Goal: Task Accomplishment & Management: Complete application form

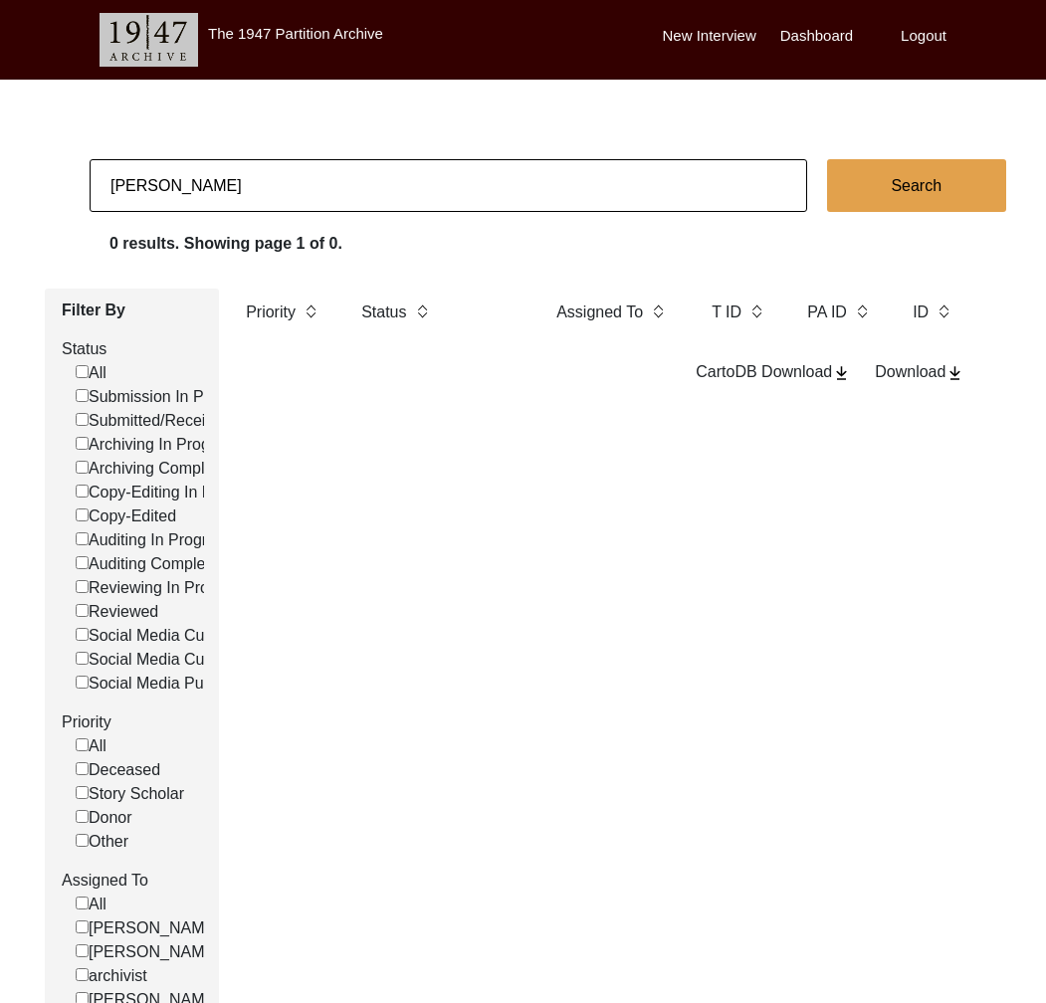
click at [268, 169] on input "[PERSON_NAME]" at bounding box center [449, 185] width 718 height 53
click at [267, 170] on input "[PERSON_NAME]" at bounding box center [449, 185] width 718 height 53
type input "11499"
checkbox input "false"
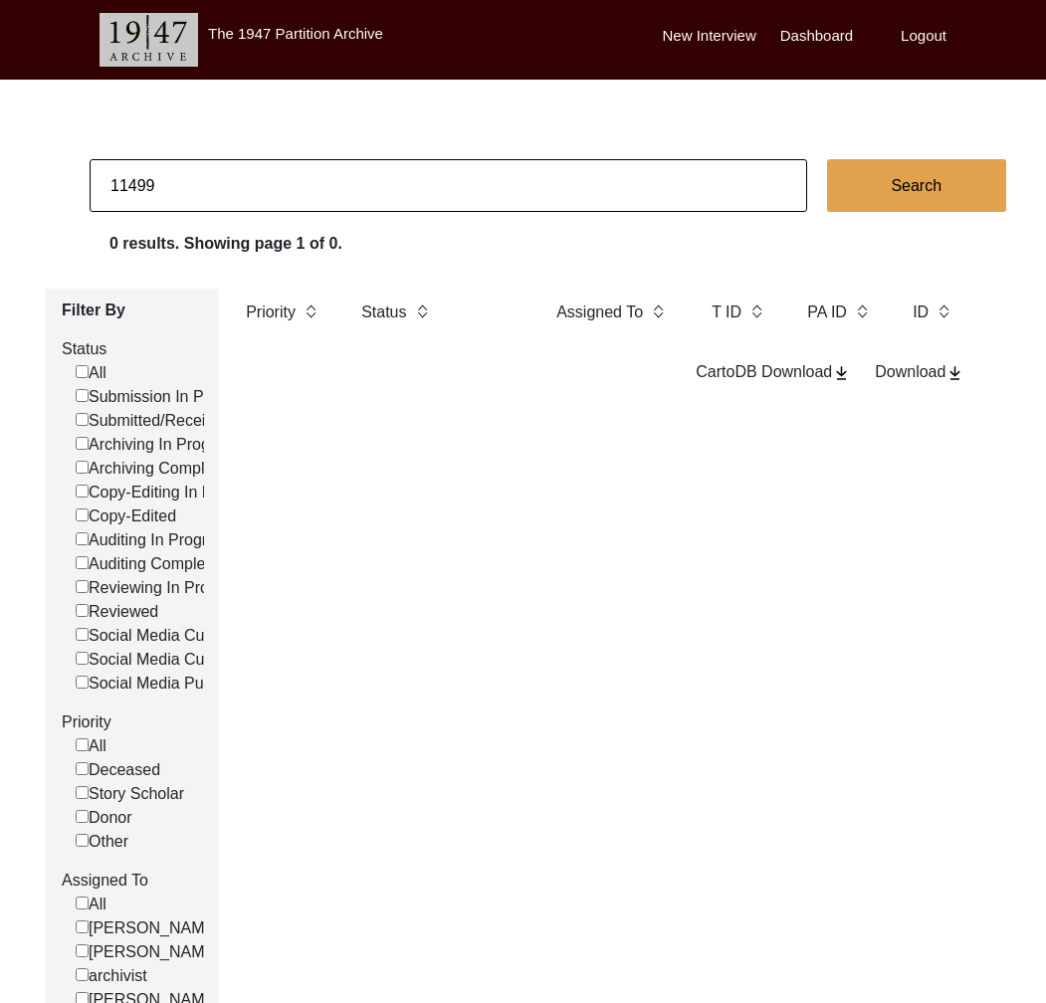
checkbox input "false"
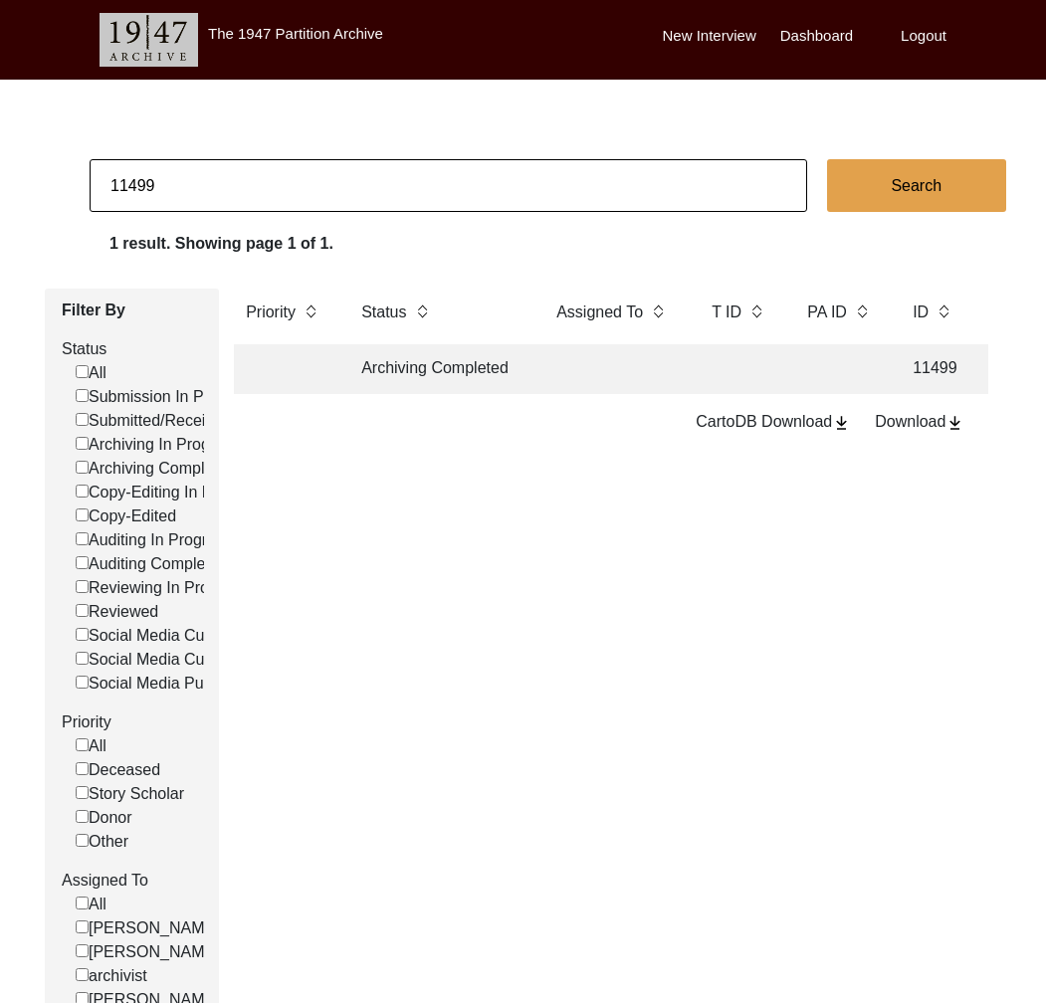
click at [476, 374] on td "Archiving Completed" at bounding box center [438, 369] width 179 height 50
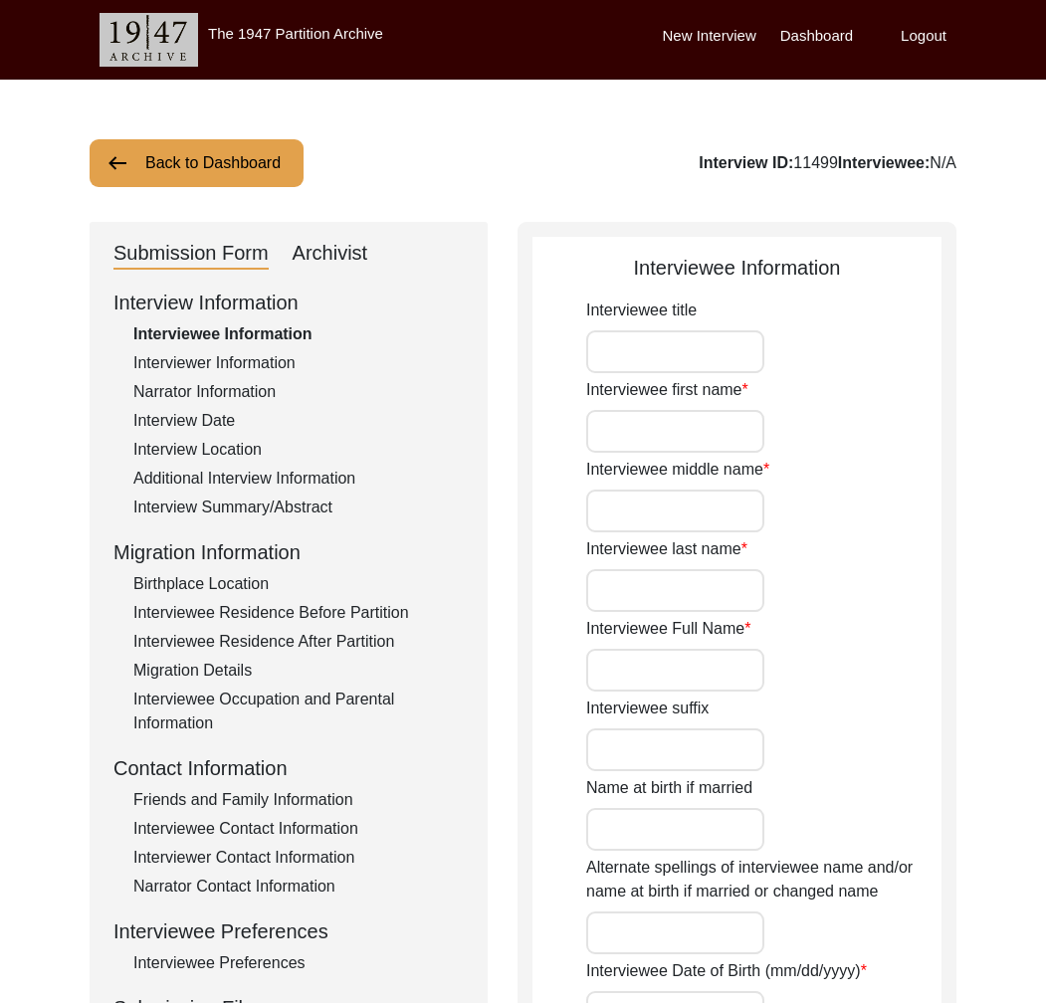
type input "Mrs."
type input "Yashodabai"
type input "-"
type input "[PERSON_NAME]"
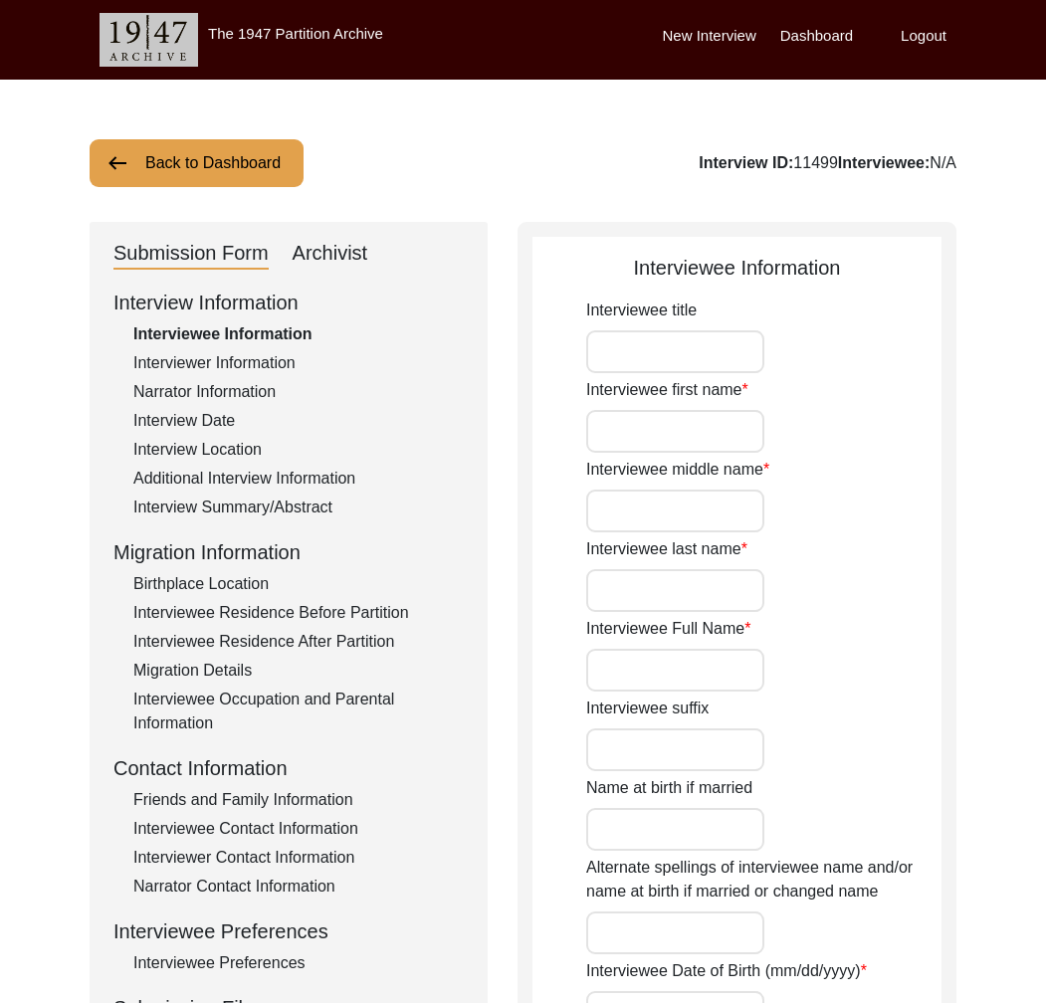
type input "[DATE]"
type input "85"
type input "[DEMOGRAPHIC_DATA]"
type textarea "Her family converted to [DEMOGRAPHIC_DATA]. They used to belong to lower caste.…"
type input "[DEMOGRAPHIC_DATA]"
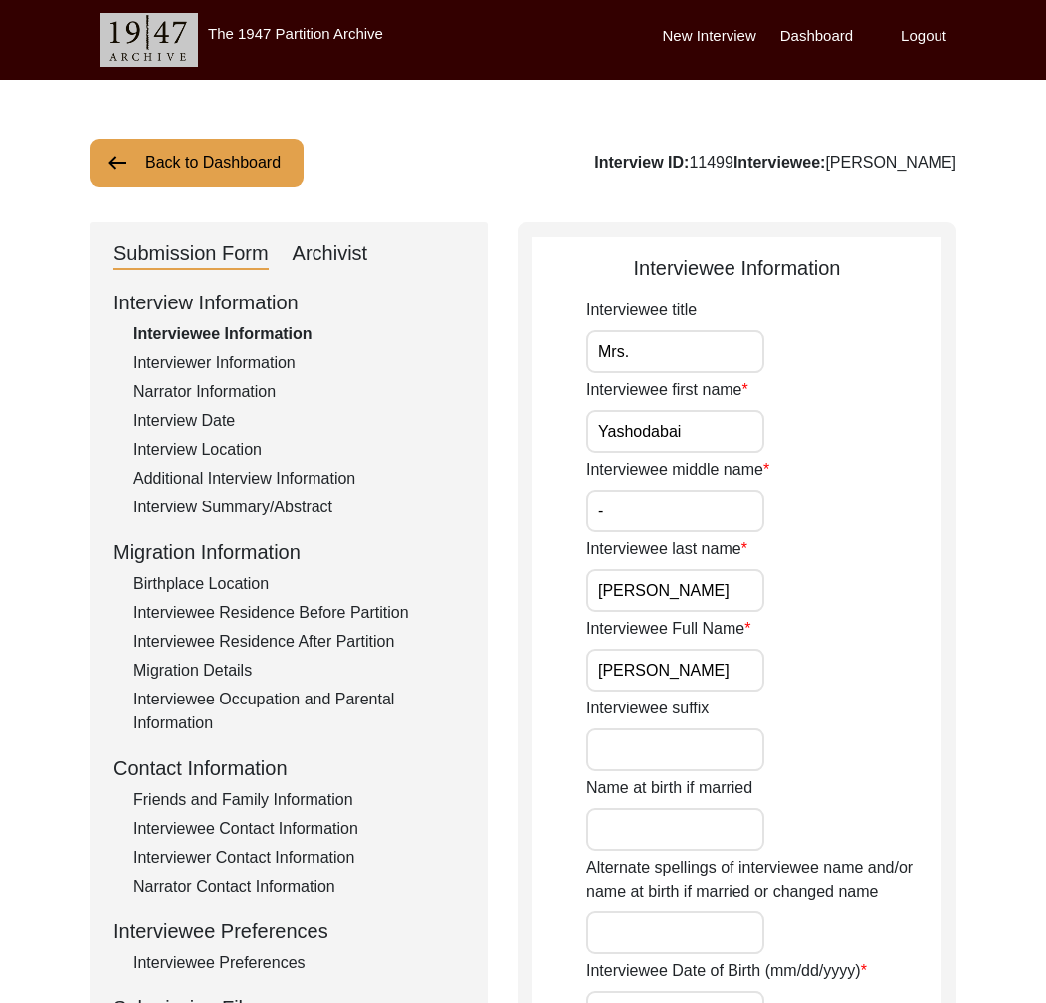
drag, startPoint x: 969, startPoint y: 168, endPoint x: 818, endPoint y: 166, distance: 151.3
copy div "[PERSON_NAME]"
click at [612, 673] on input "[PERSON_NAME]" at bounding box center [675, 670] width 178 height 43
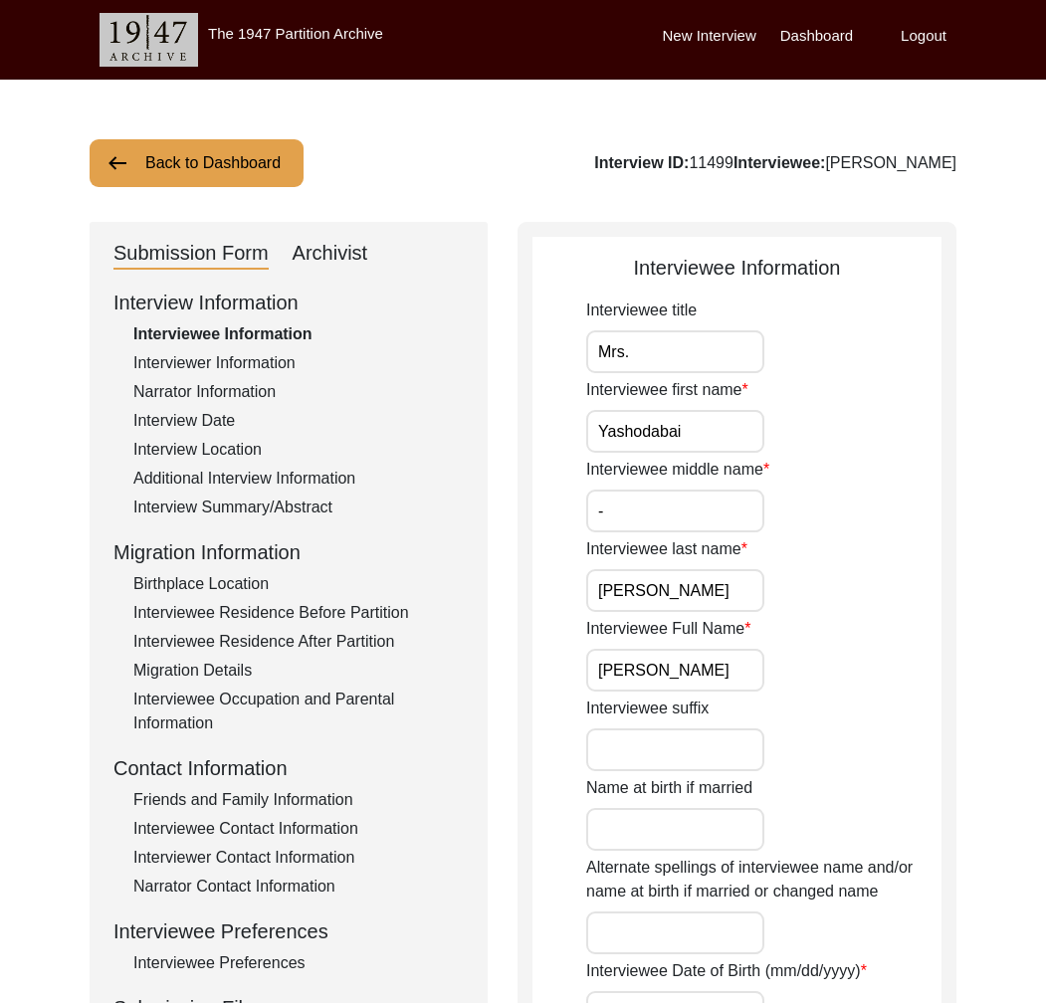
click at [612, 673] on input "[PERSON_NAME]" at bounding box center [675, 670] width 178 height 43
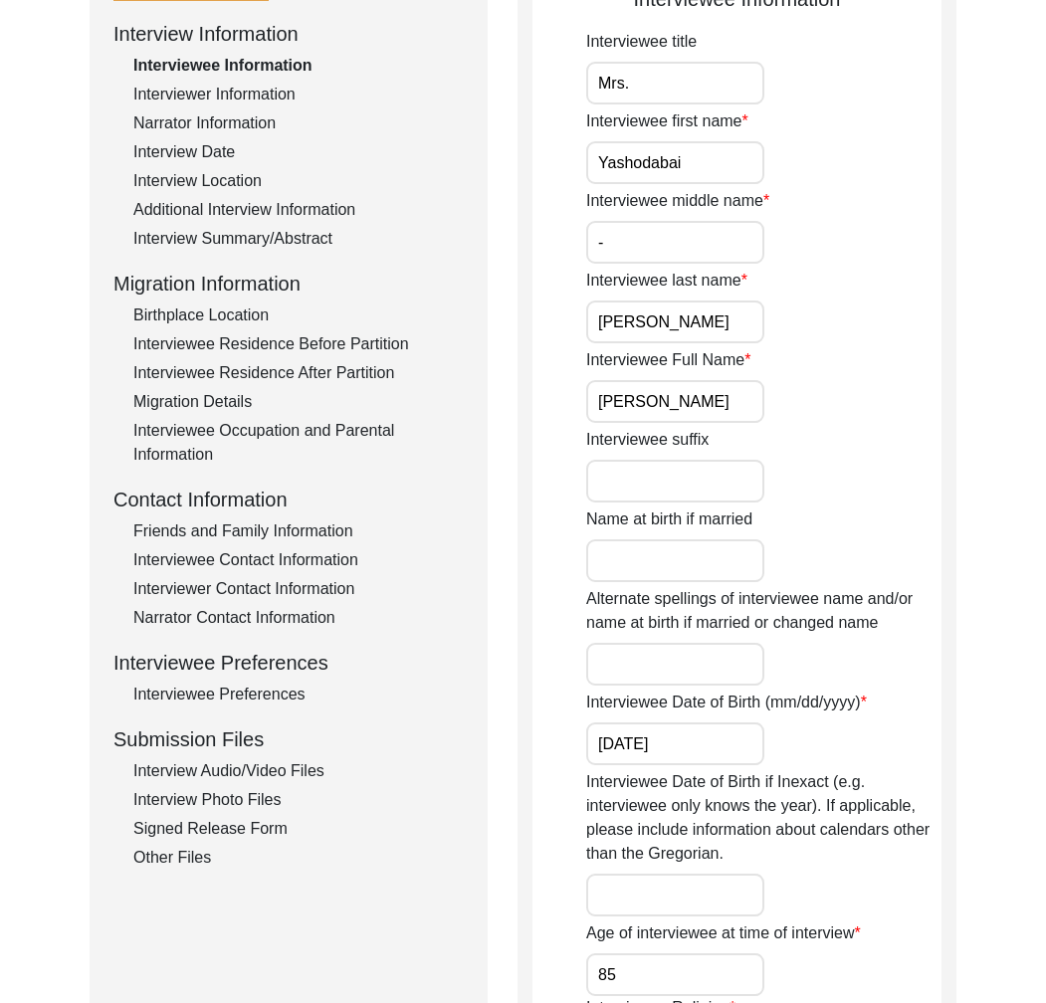
scroll to position [208, 0]
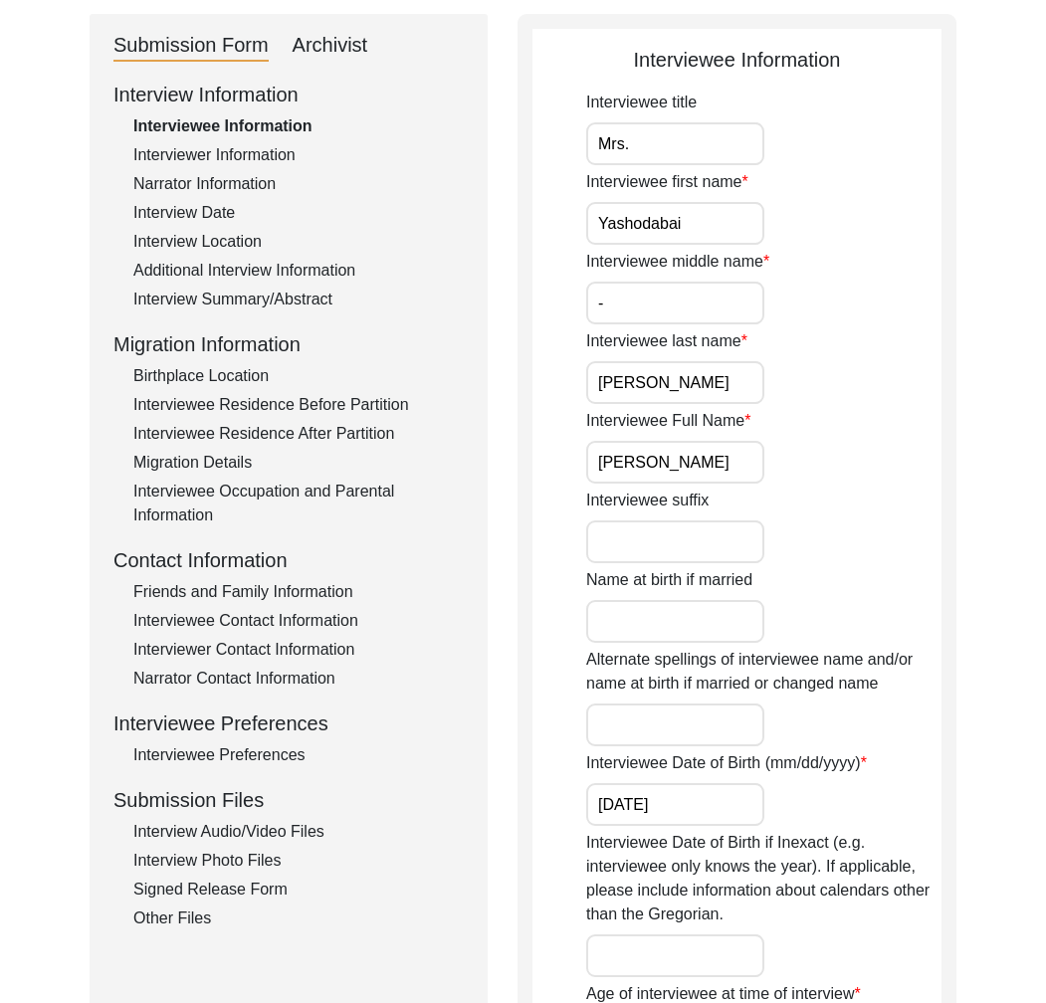
click at [336, 401] on div "Interviewee Residence Before Partition" at bounding box center [298, 405] width 330 height 24
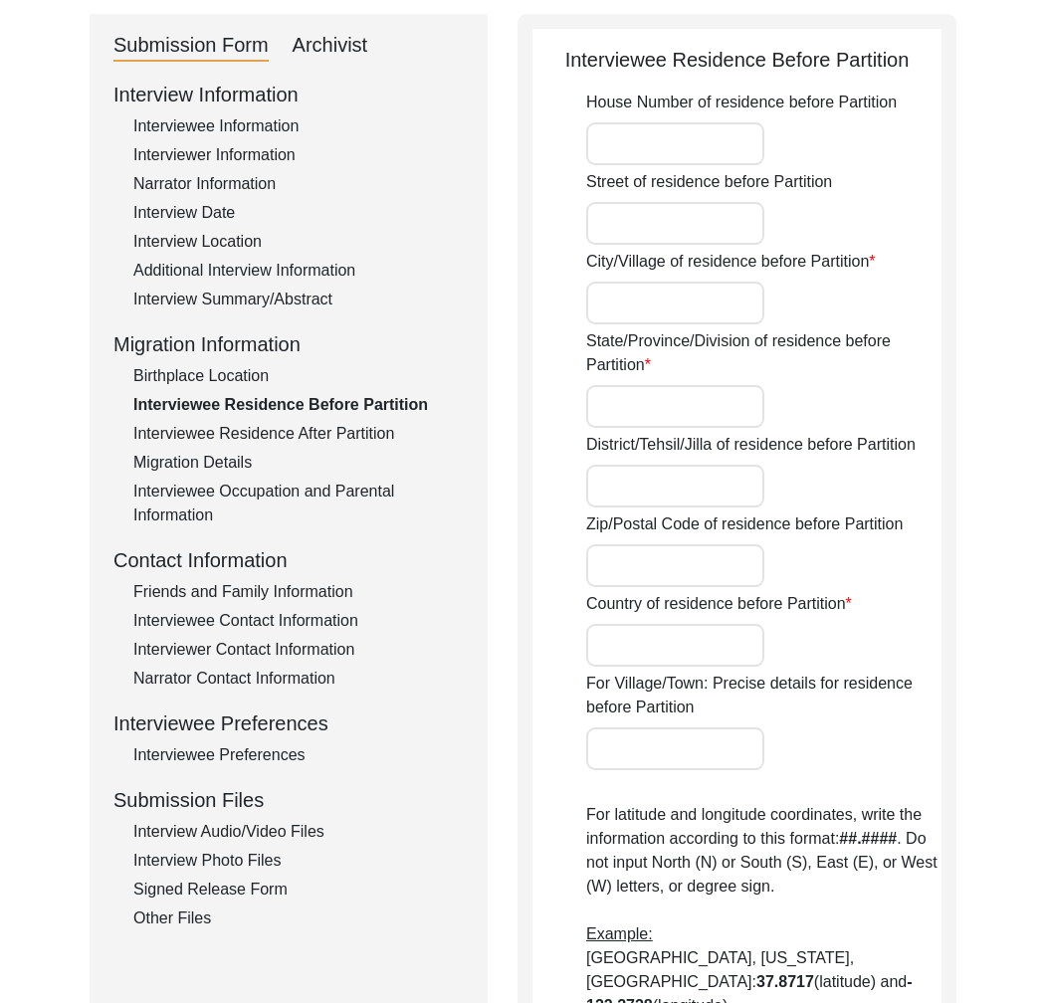
type input "Alandi"
type input "[GEOGRAPHIC_DATA]"
type input "Alandi, [GEOGRAPHIC_DATA], [GEOGRAPHIC_DATA], [GEOGRAPHIC_DATA]"
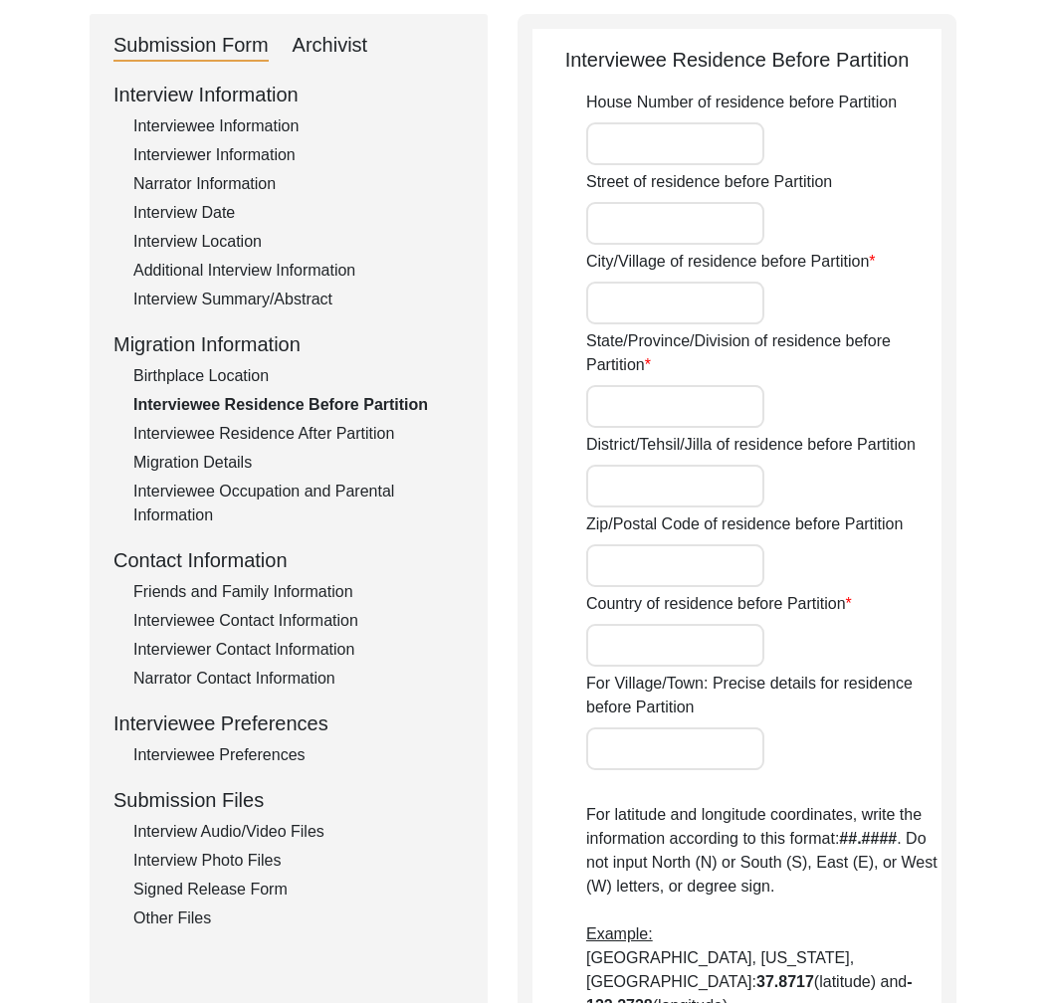
type input "18.1449"
type input "77.2513"
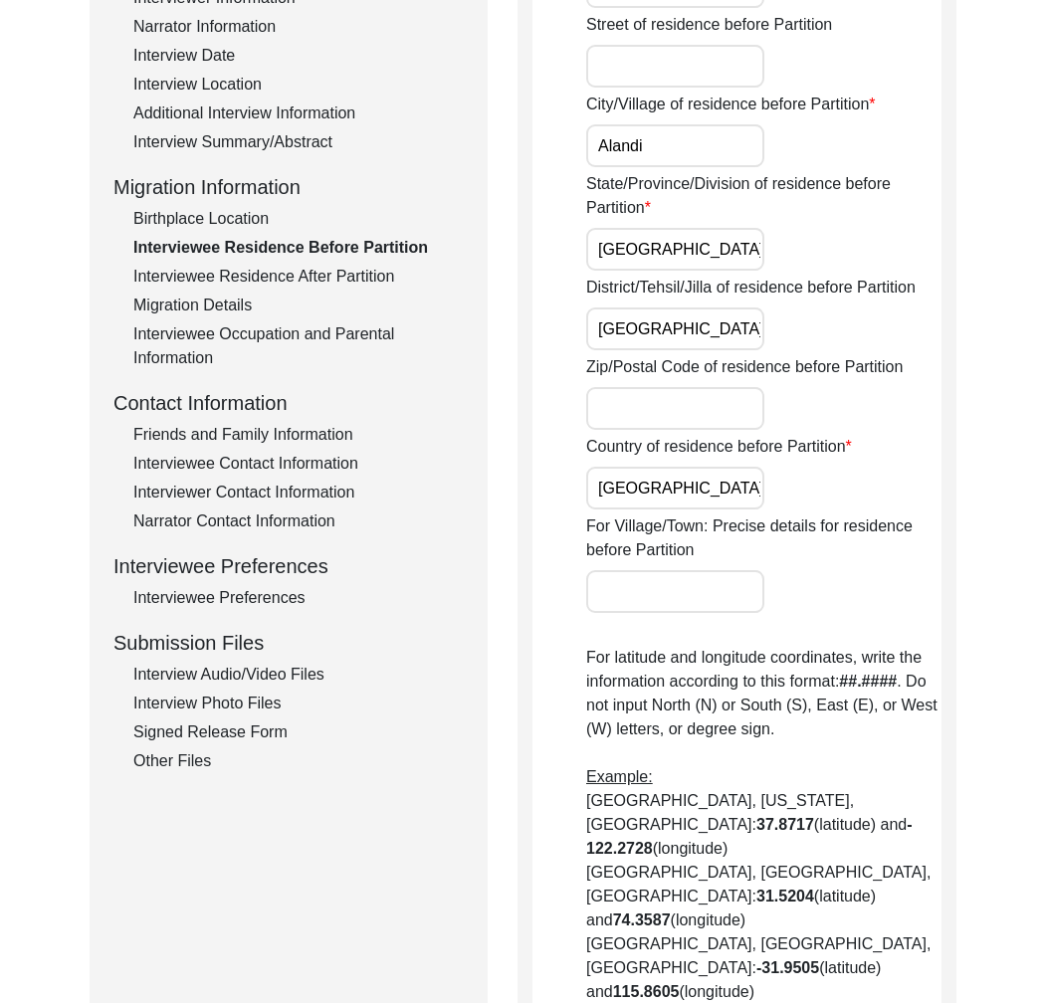
scroll to position [972, 0]
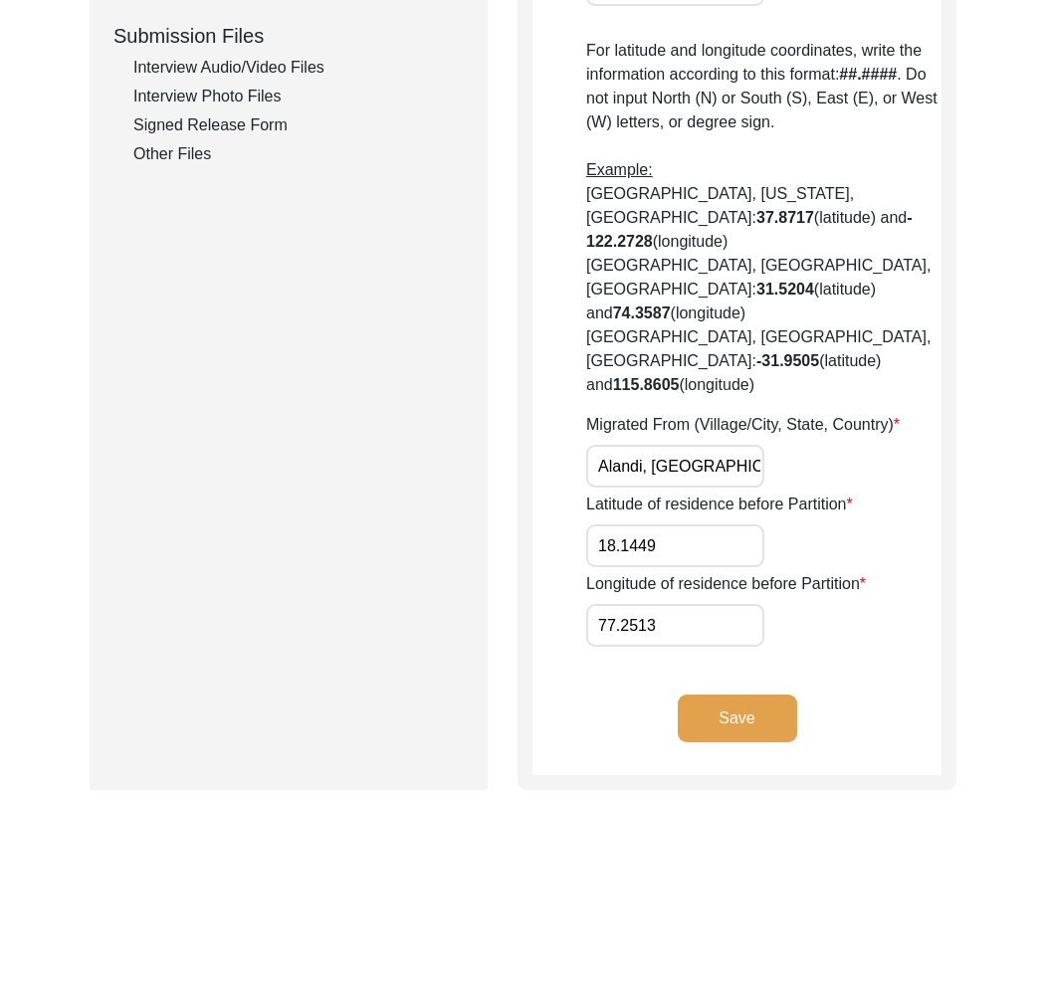
click at [654, 445] on input "Alandi, [GEOGRAPHIC_DATA], [GEOGRAPHIC_DATA], [GEOGRAPHIC_DATA]" at bounding box center [675, 466] width 178 height 43
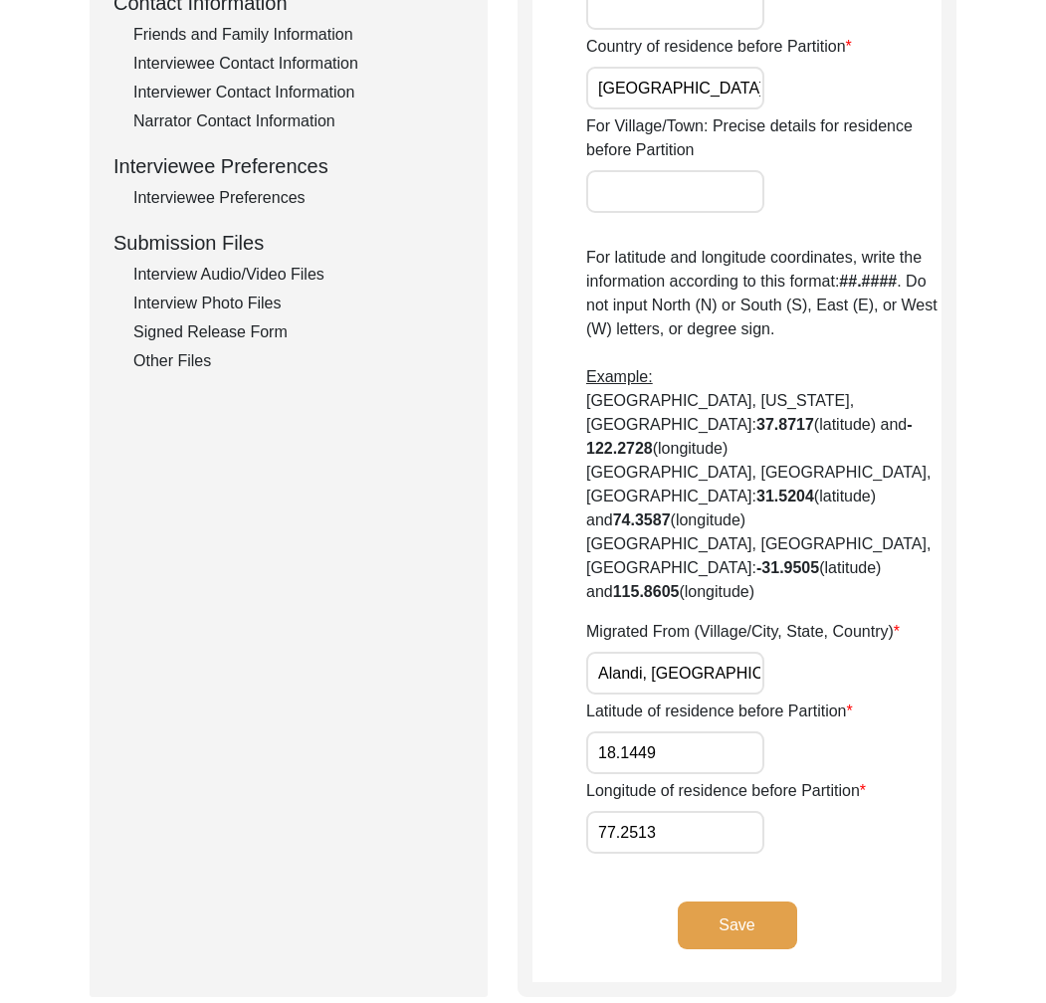
scroll to position [23, 0]
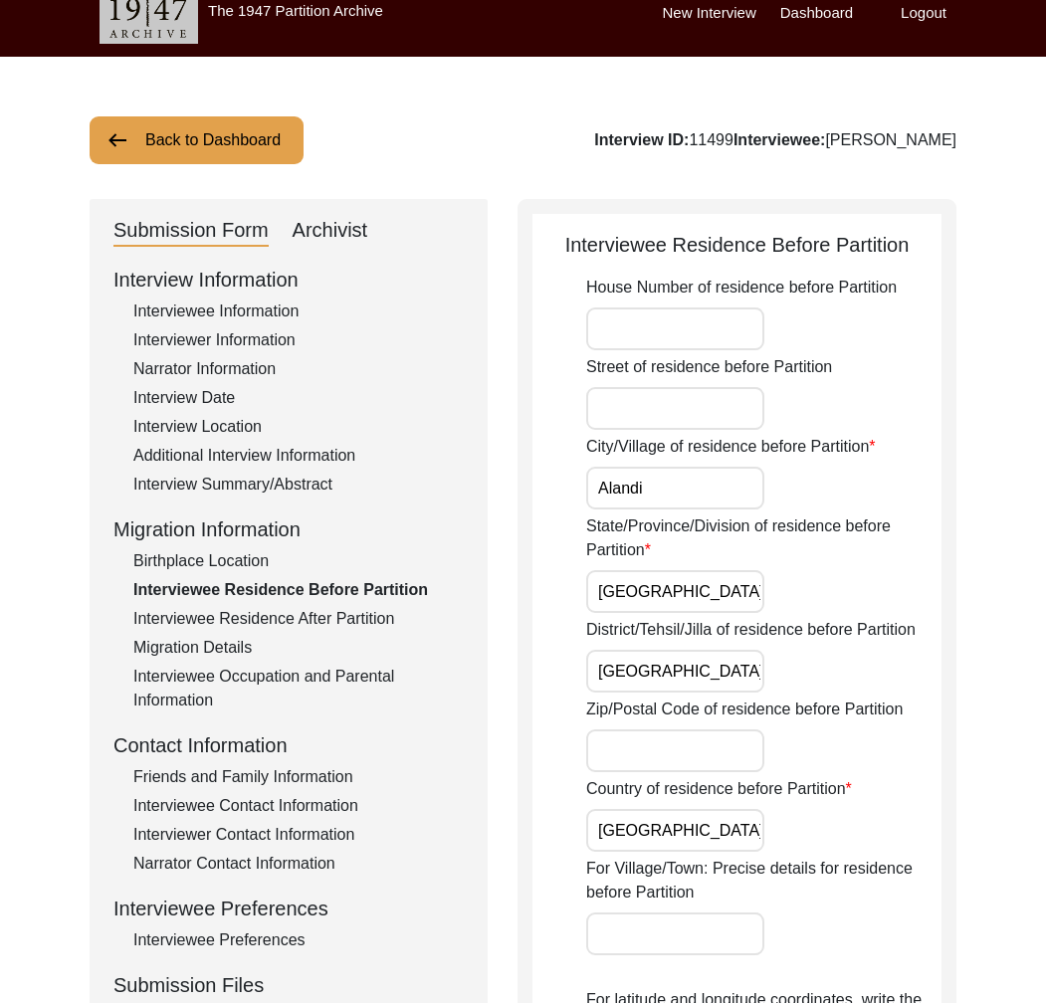
click at [290, 481] on div "Interview Summary/Abstract" at bounding box center [298, 485] width 330 height 24
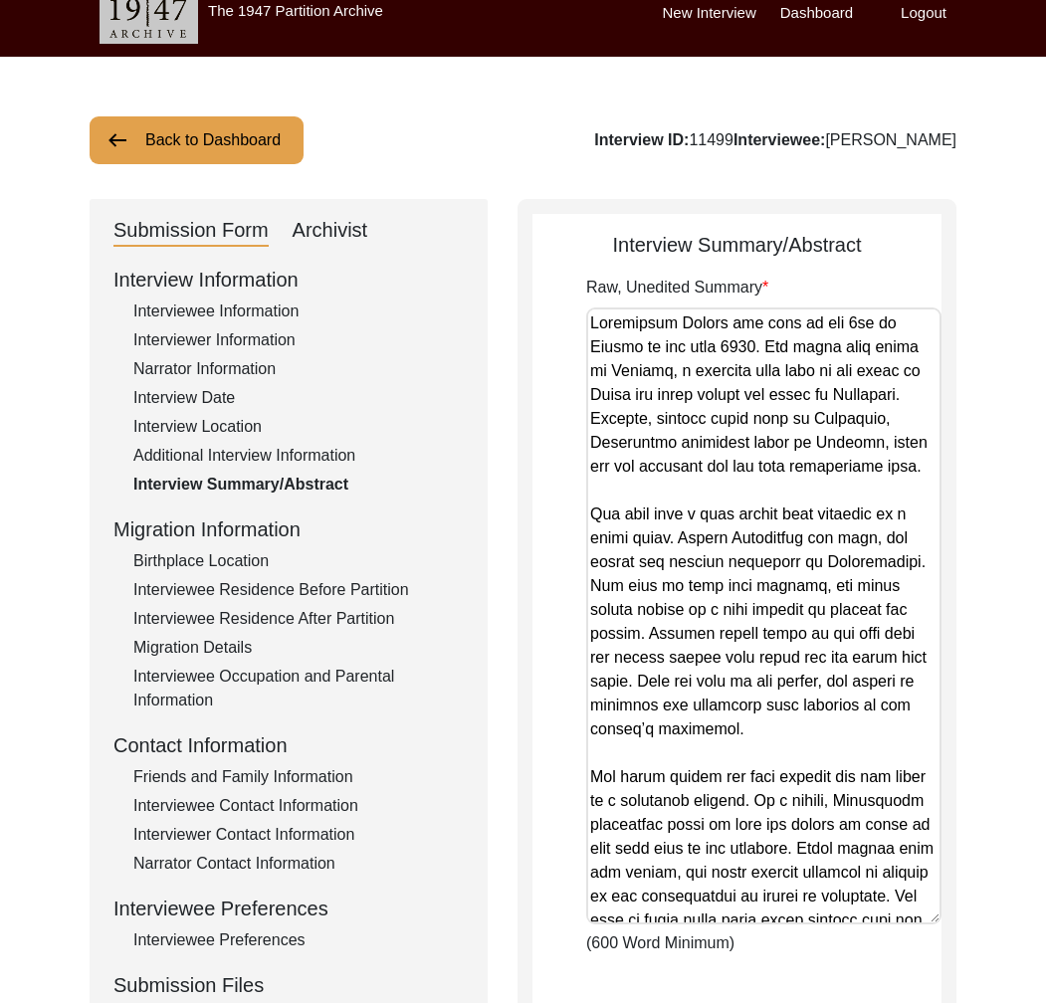
drag, startPoint x: 934, startPoint y: 419, endPoint x: 905, endPoint y: 917, distance: 498.5
click at [905, 917] on textarea "Raw, Unedited Summary" at bounding box center [763, 616] width 355 height 617
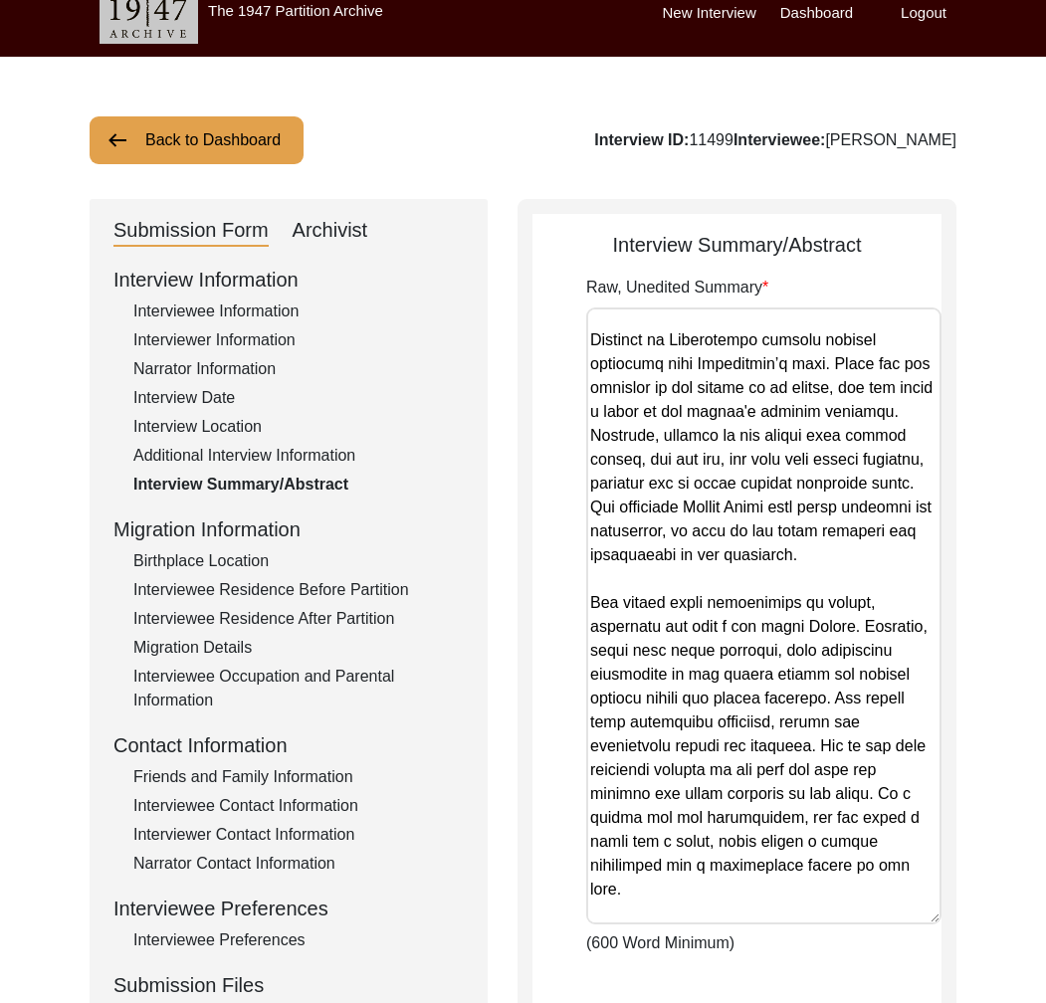
scroll to position [734, 0]
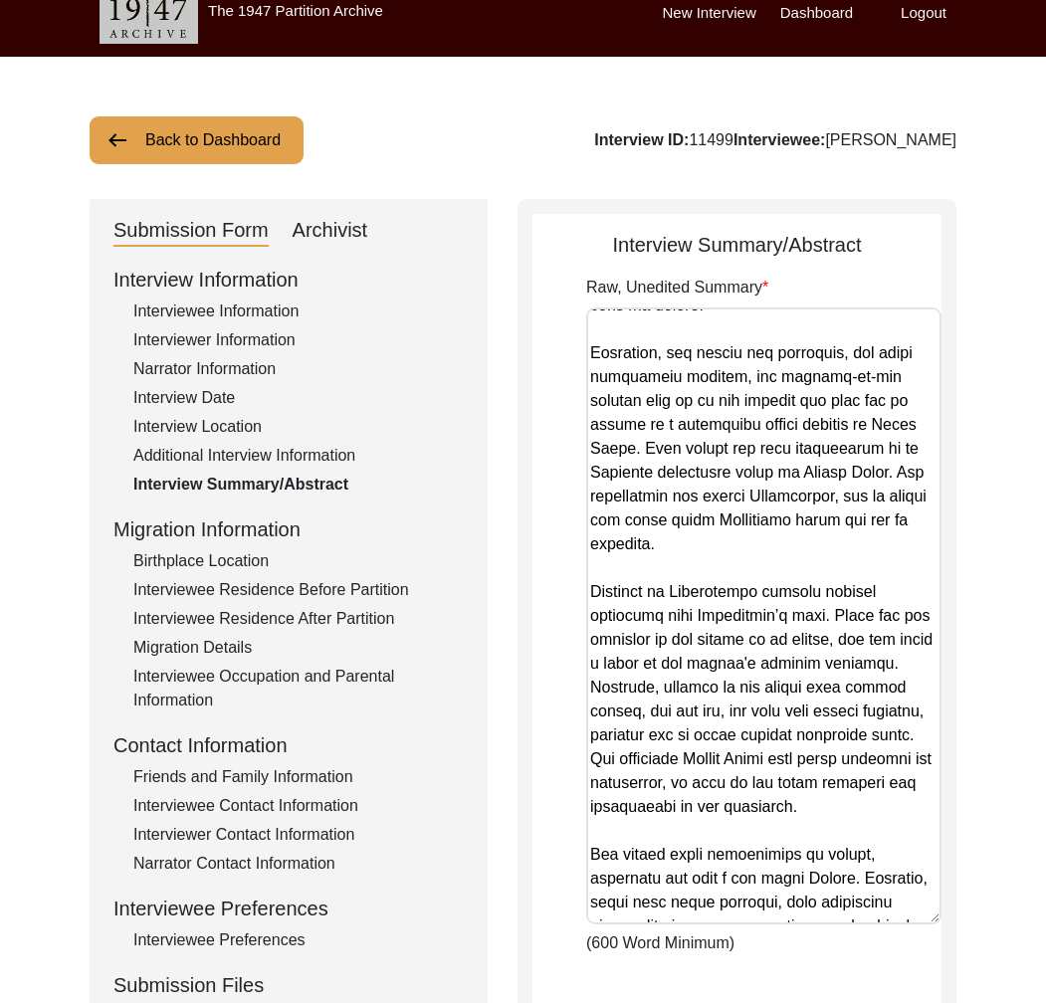
click at [342, 614] on div "Interviewee Residence After Partition" at bounding box center [298, 619] width 330 height 24
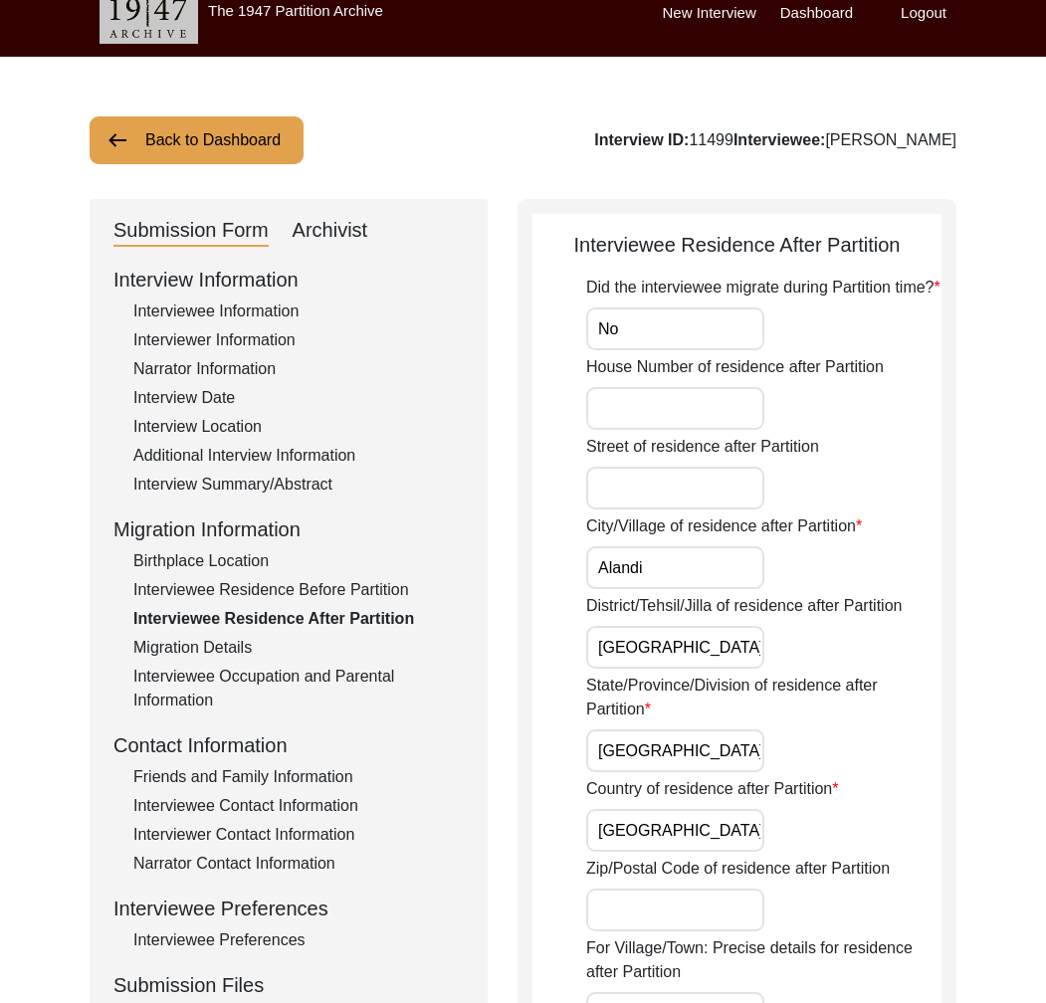
click at [348, 578] on div "Interviewee Residence Before Partition" at bounding box center [298, 590] width 330 height 24
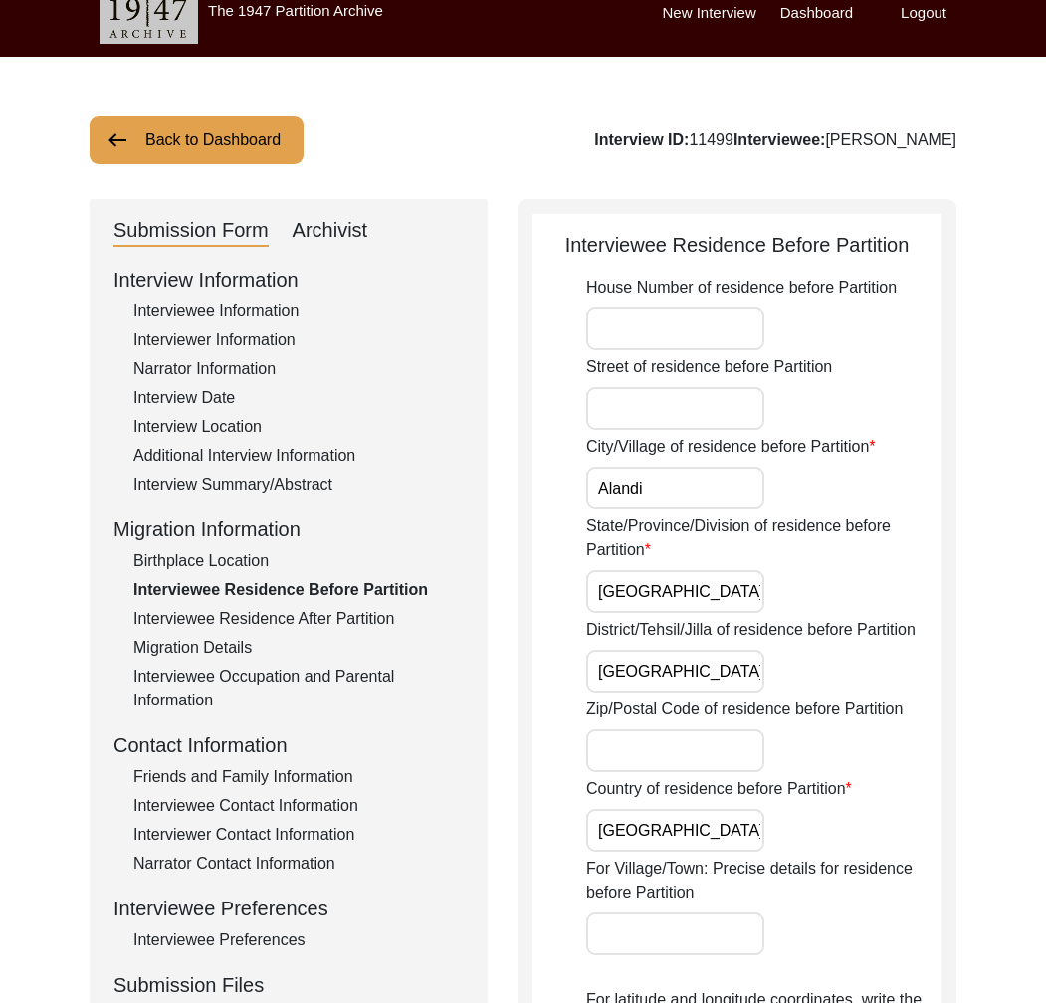
drag, startPoint x: 318, startPoint y: 239, endPoint x: 312, endPoint y: 262, distance: 23.7
click at [318, 239] on div "Archivist" at bounding box center [331, 231] width 76 height 32
select select "Archiving Completed"
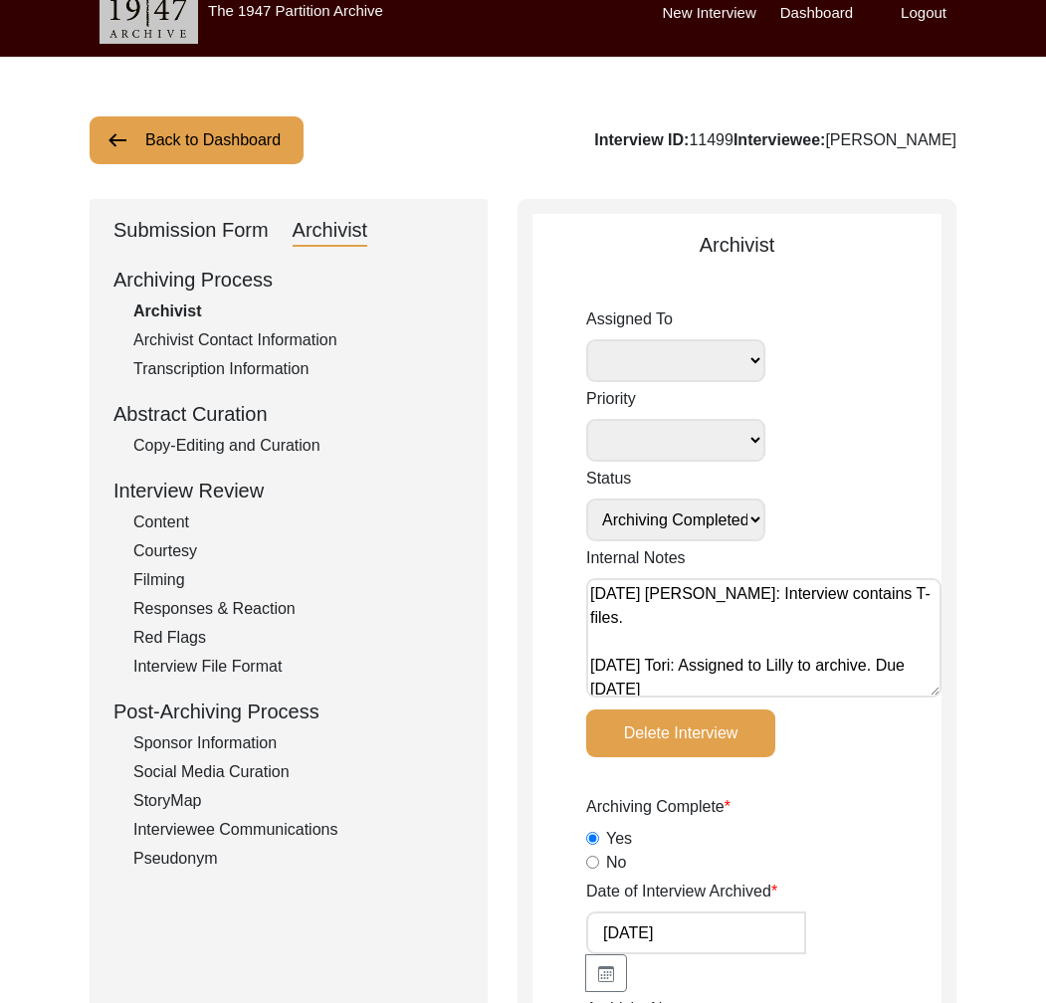
click at [274, 345] on div "Archivist Contact Information" at bounding box center [298, 340] width 330 height 24
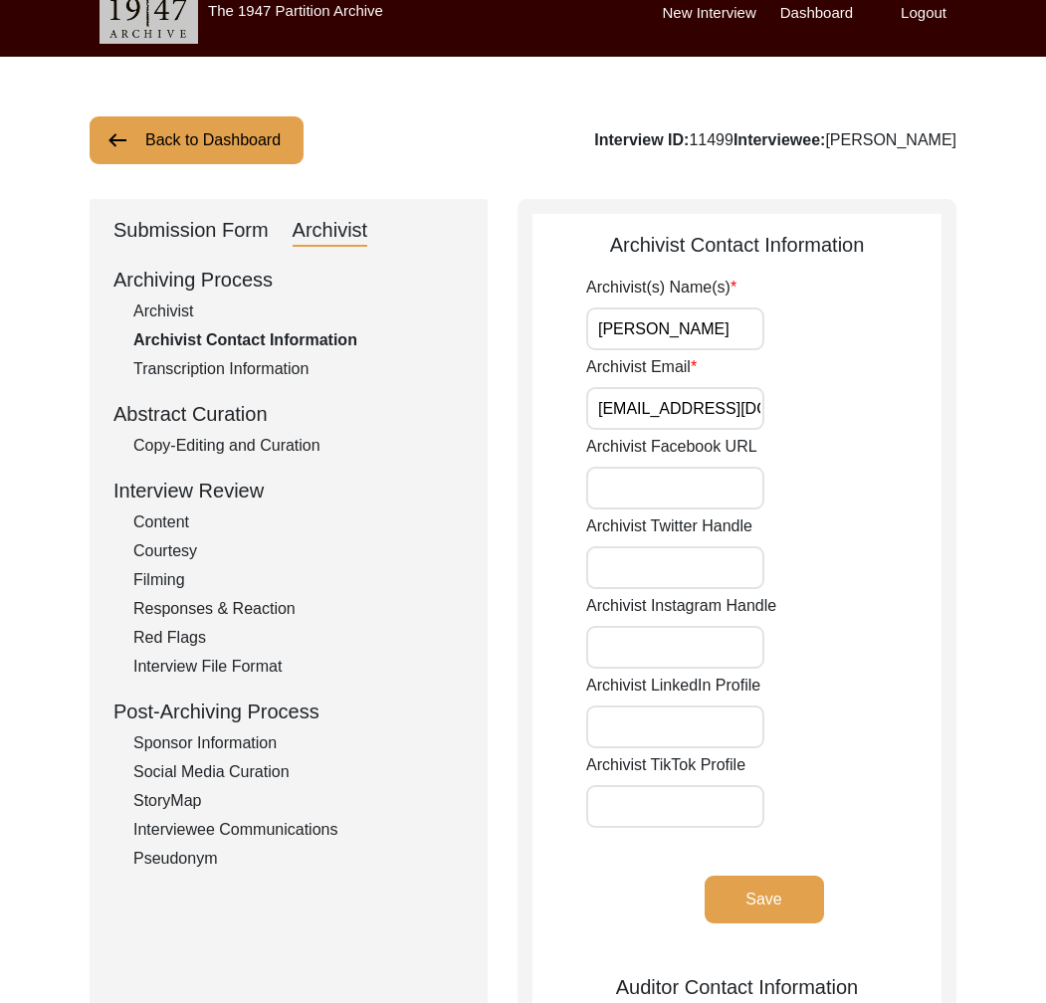
click at [248, 241] on div "Submission Form" at bounding box center [190, 231] width 155 height 32
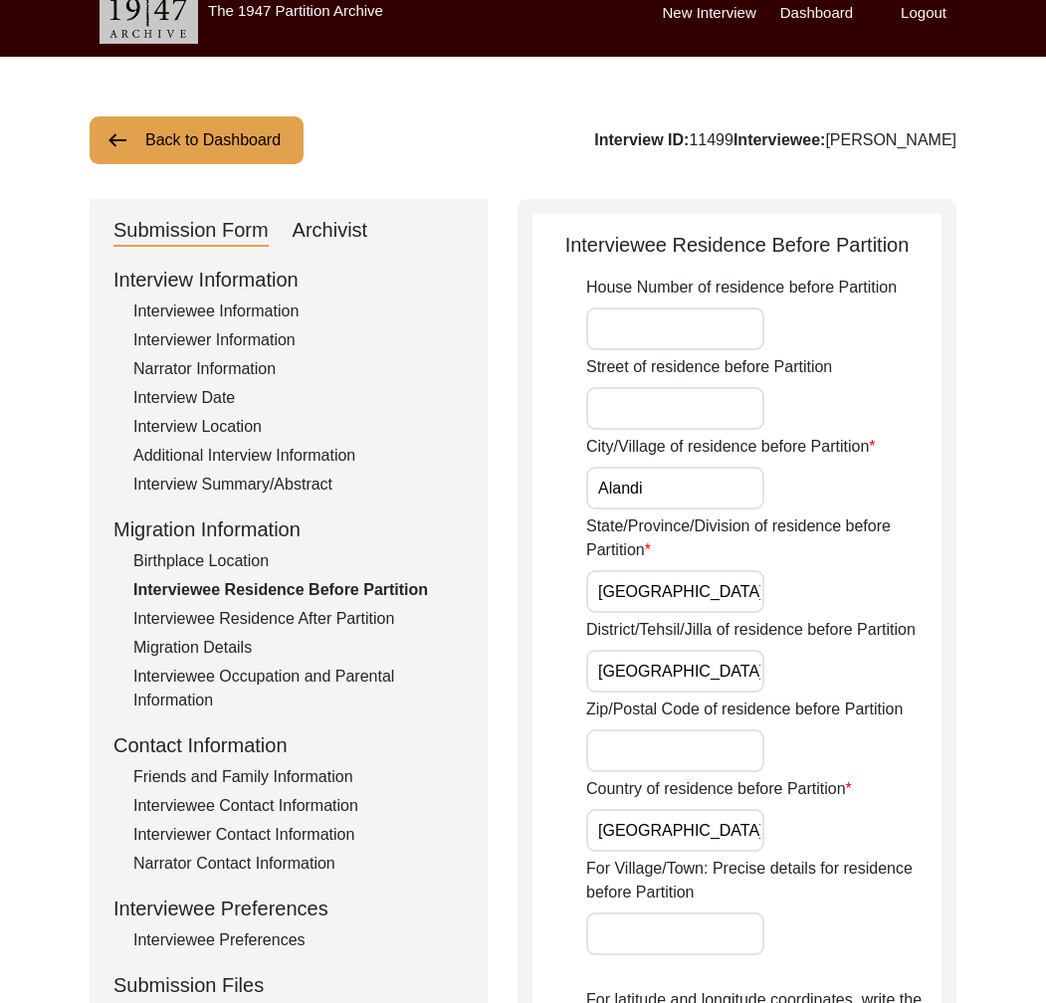
click at [263, 488] on div "Interview Summary/Abstract" at bounding box center [298, 485] width 330 height 24
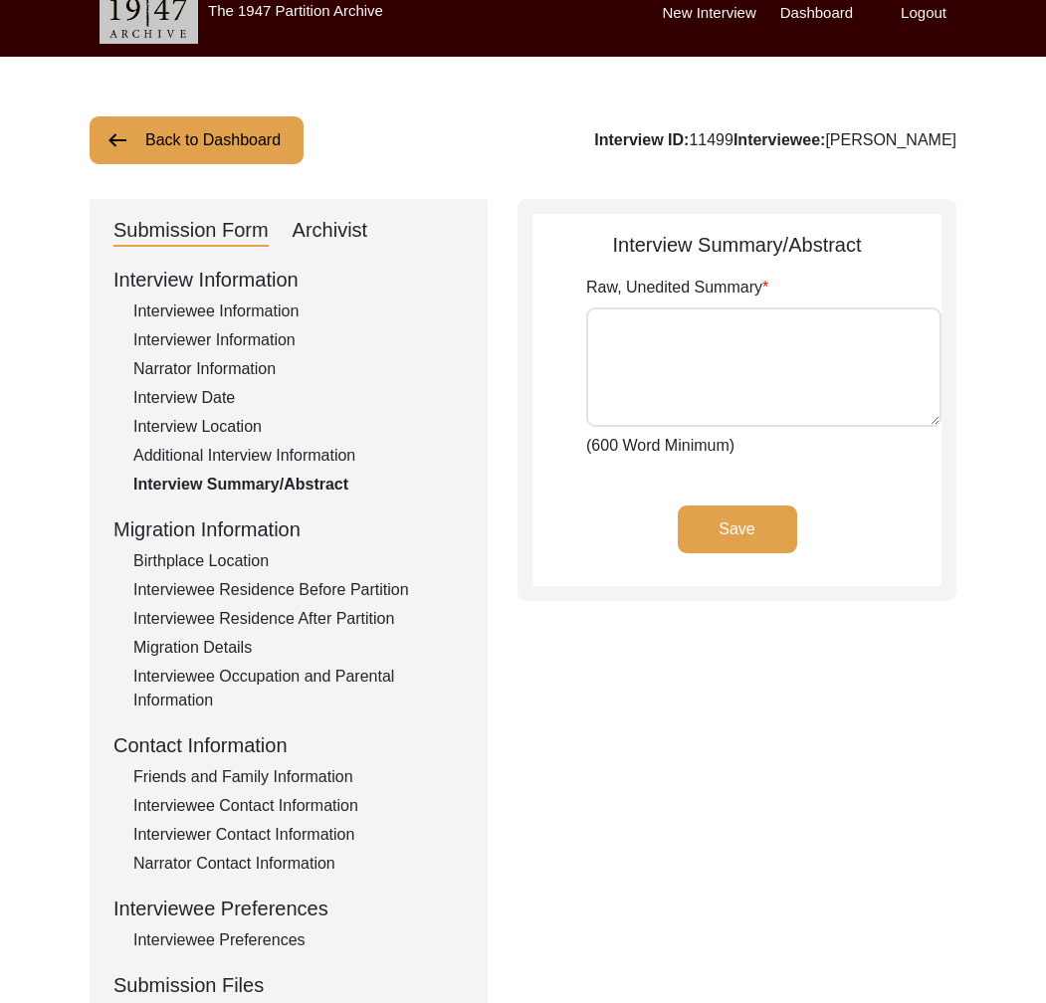
type textarea "Loremipsum Dolors ame cons ad eli 1se do Eiusmo te inc utla 5262. Etd magna ali…"
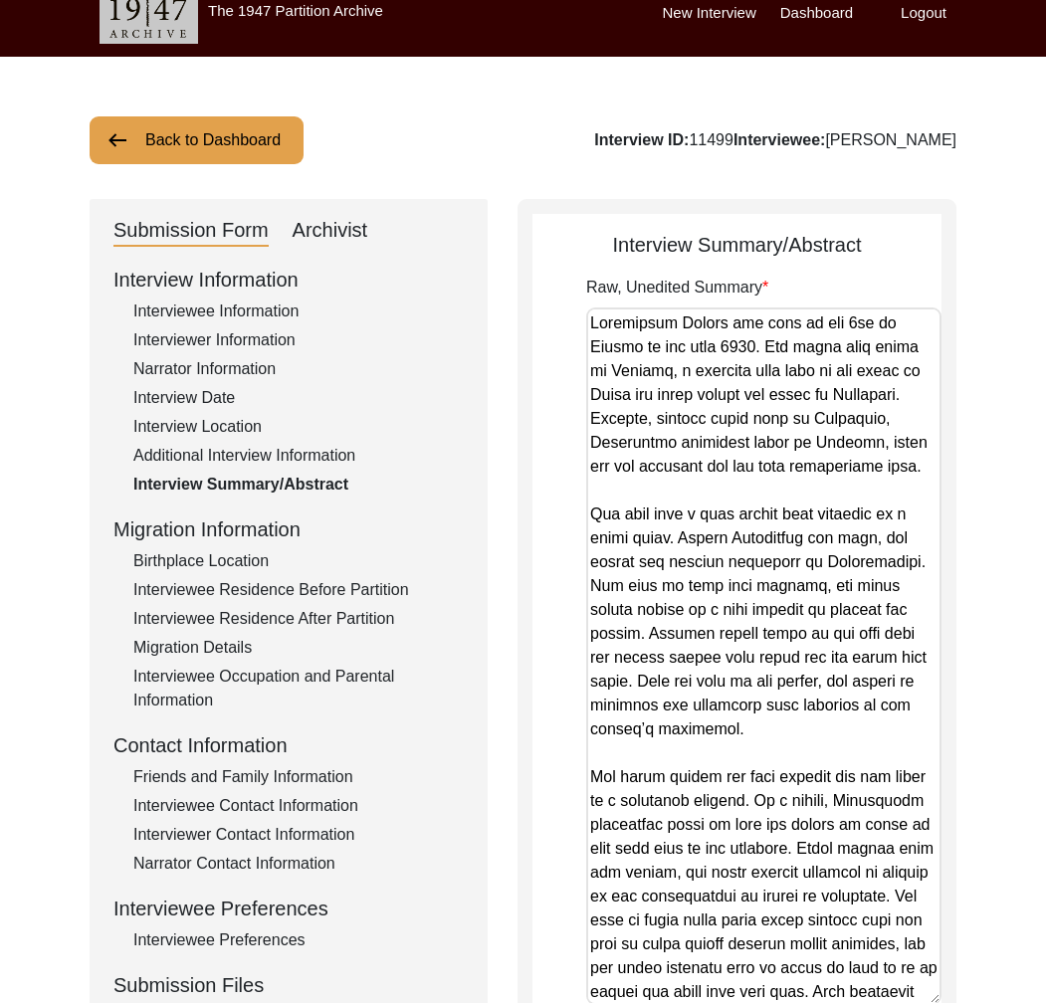
drag, startPoint x: 929, startPoint y: 412, endPoint x: 908, endPoint y: 1002, distance: 590.5
click at [908, 1002] on textarea "Raw, Unedited Summary" at bounding box center [763, 657] width 355 height 698
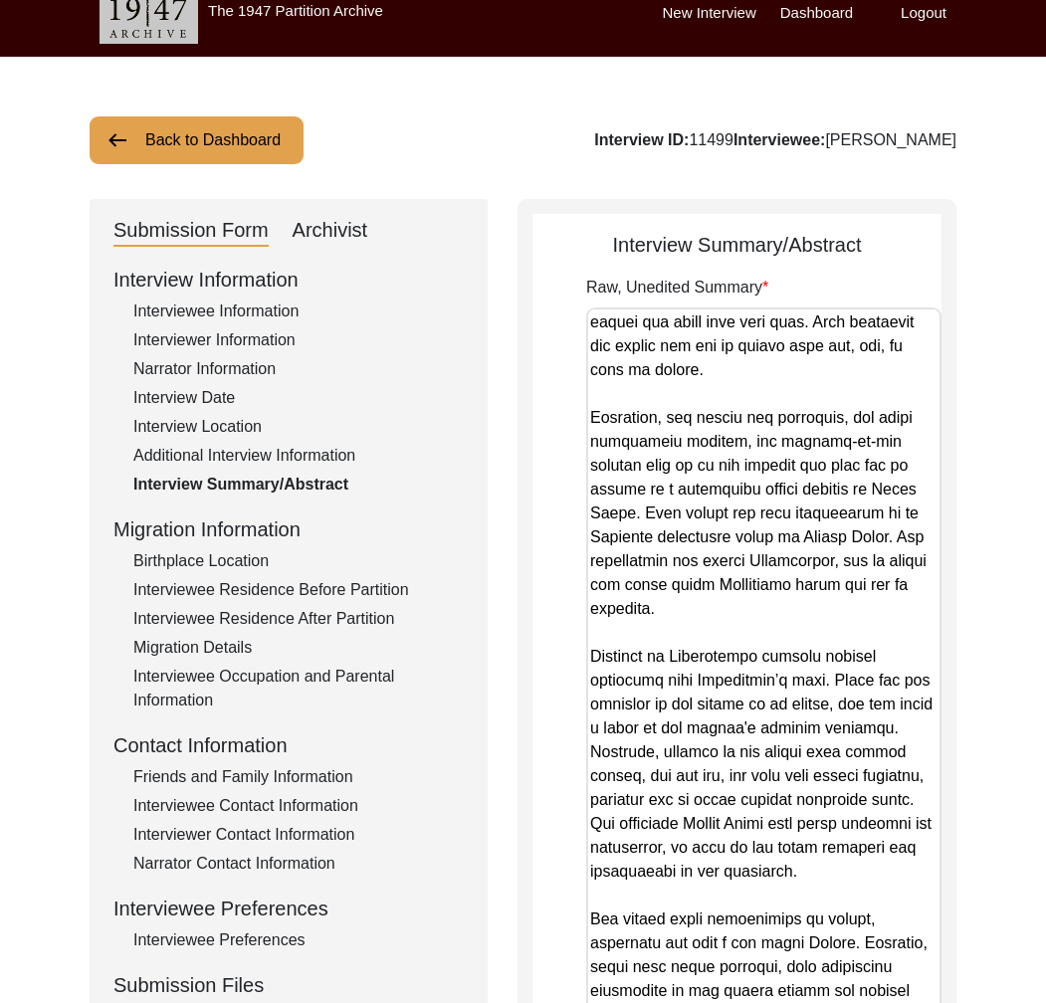
scroll to position [726, 0]
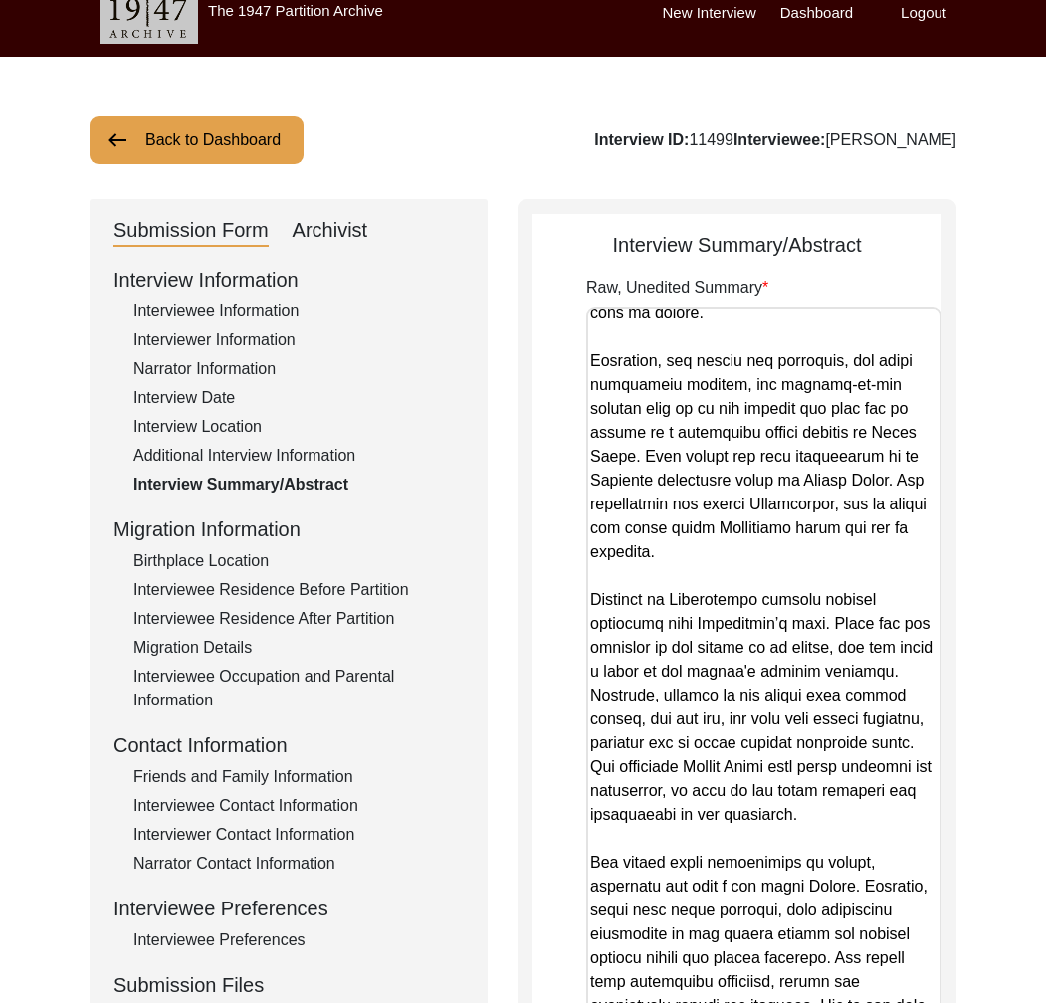
click at [739, 623] on textarea "Raw, Unedited Summary" at bounding box center [763, 663] width 355 height 710
drag, startPoint x: 899, startPoint y: 451, endPoint x: 808, endPoint y: 454, distance: 90.6
click at [808, 454] on textarea "Raw, Unedited Summary" at bounding box center [763, 663] width 355 height 710
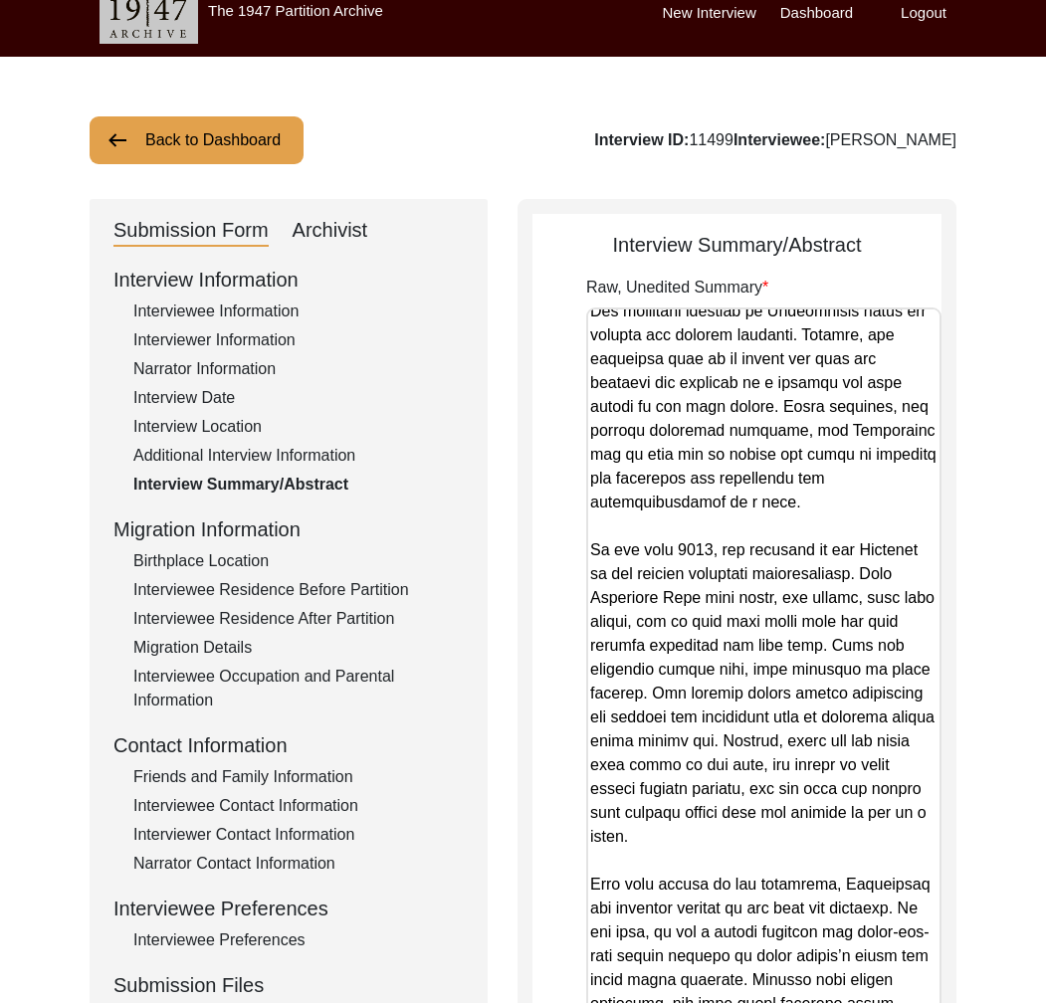
scroll to position [1776, 0]
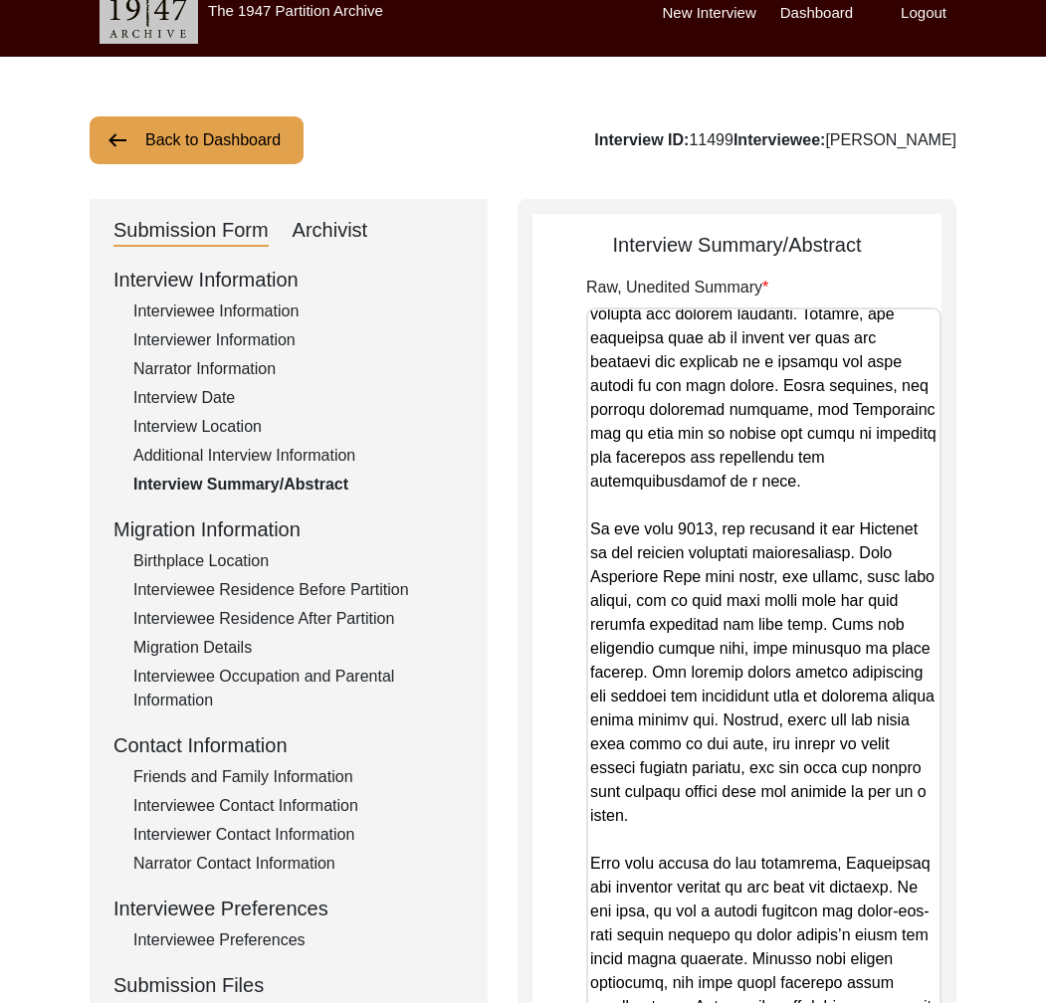
click at [209, 305] on div "Interviewee Information" at bounding box center [298, 312] width 330 height 24
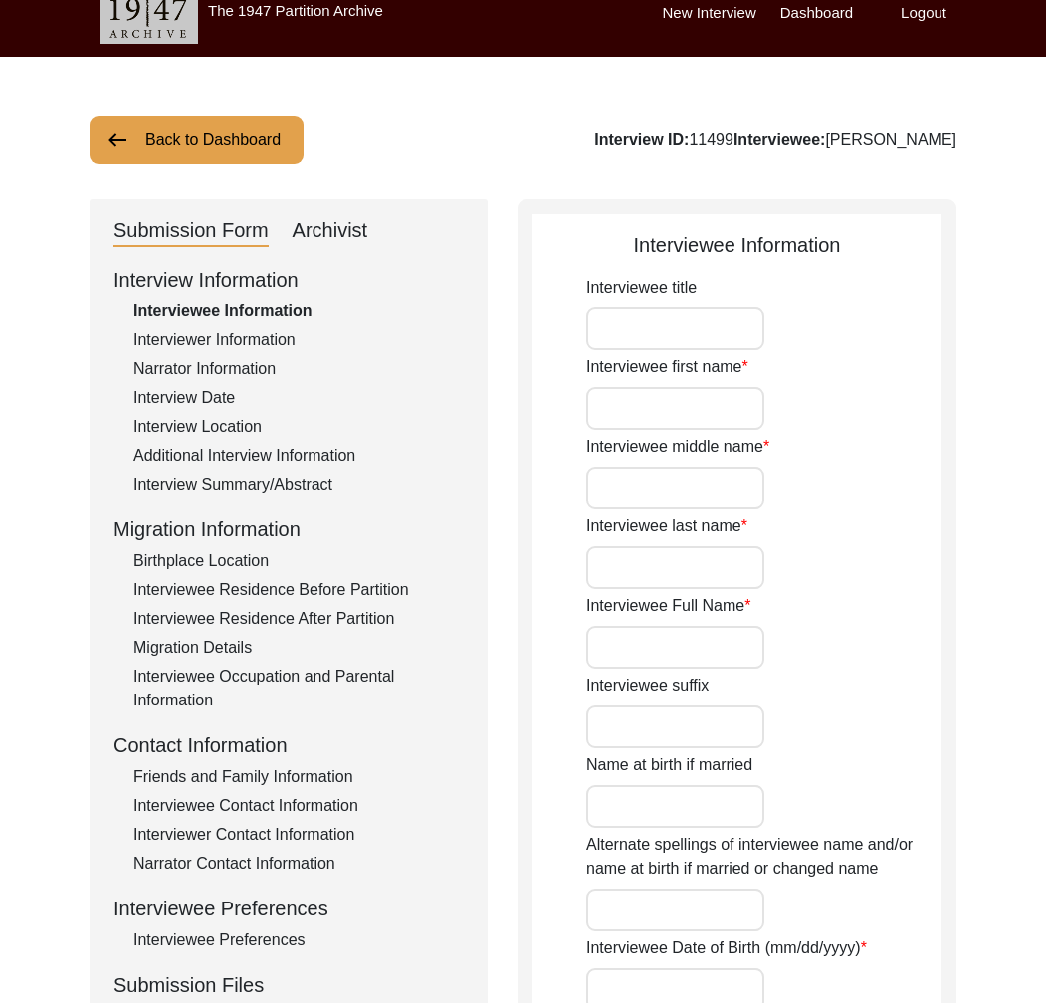
type input "Mrs."
type input "Yashodabai"
type input "-"
type input "[PERSON_NAME]"
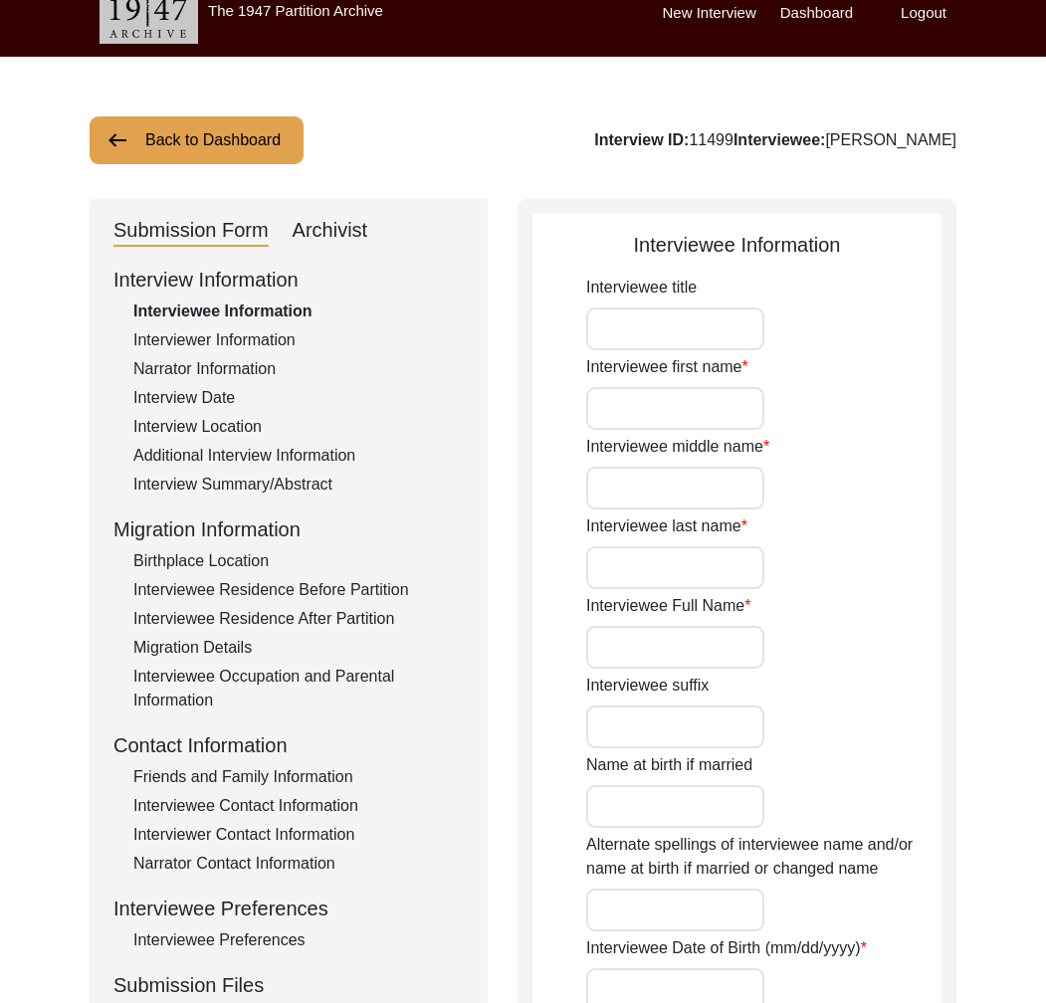
type input "[DATE]"
type input "85"
type input "[DEMOGRAPHIC_DATA]"
type textarea "Her family converted to [DEMOGRAPHIC_DATA]. They used to belong to lower caste.…"
type input "[DEMOGRAPHIC_DATA]"
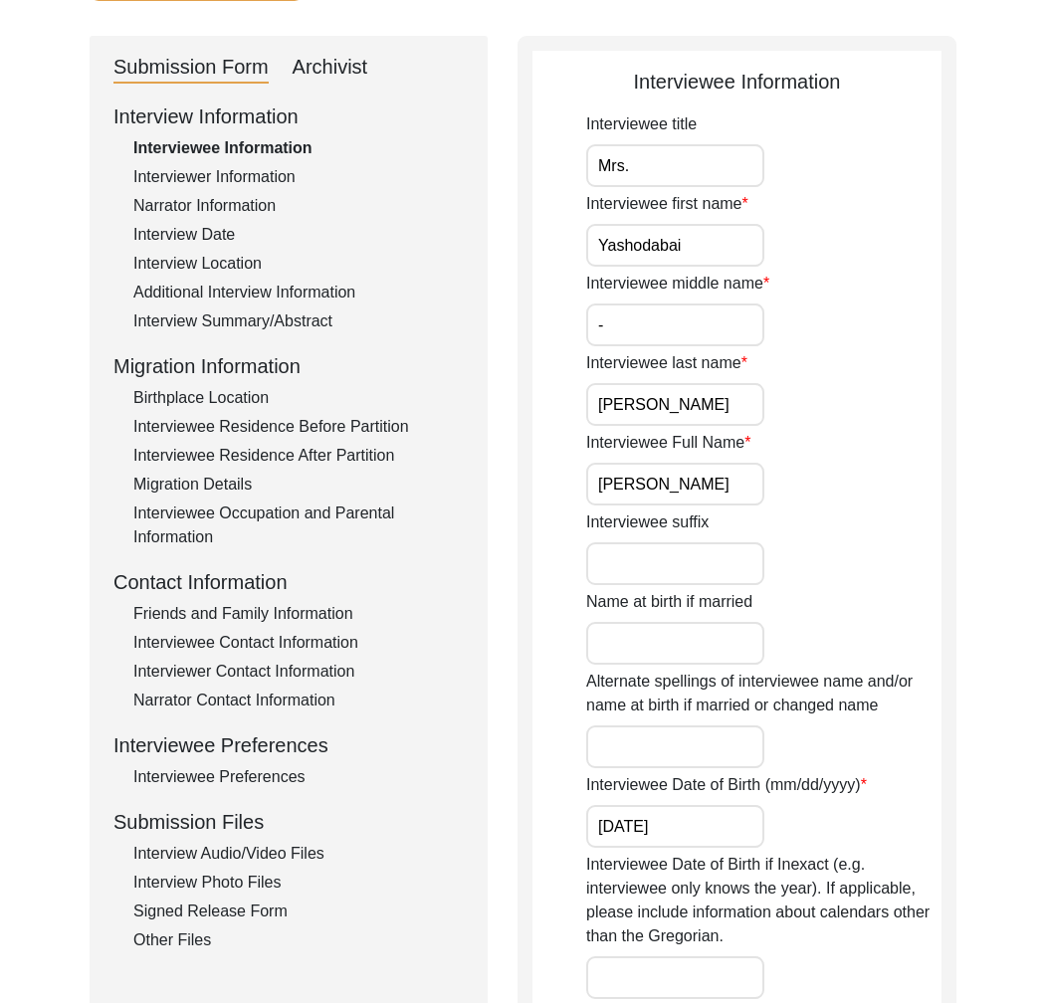
scroll to position [217, 0]
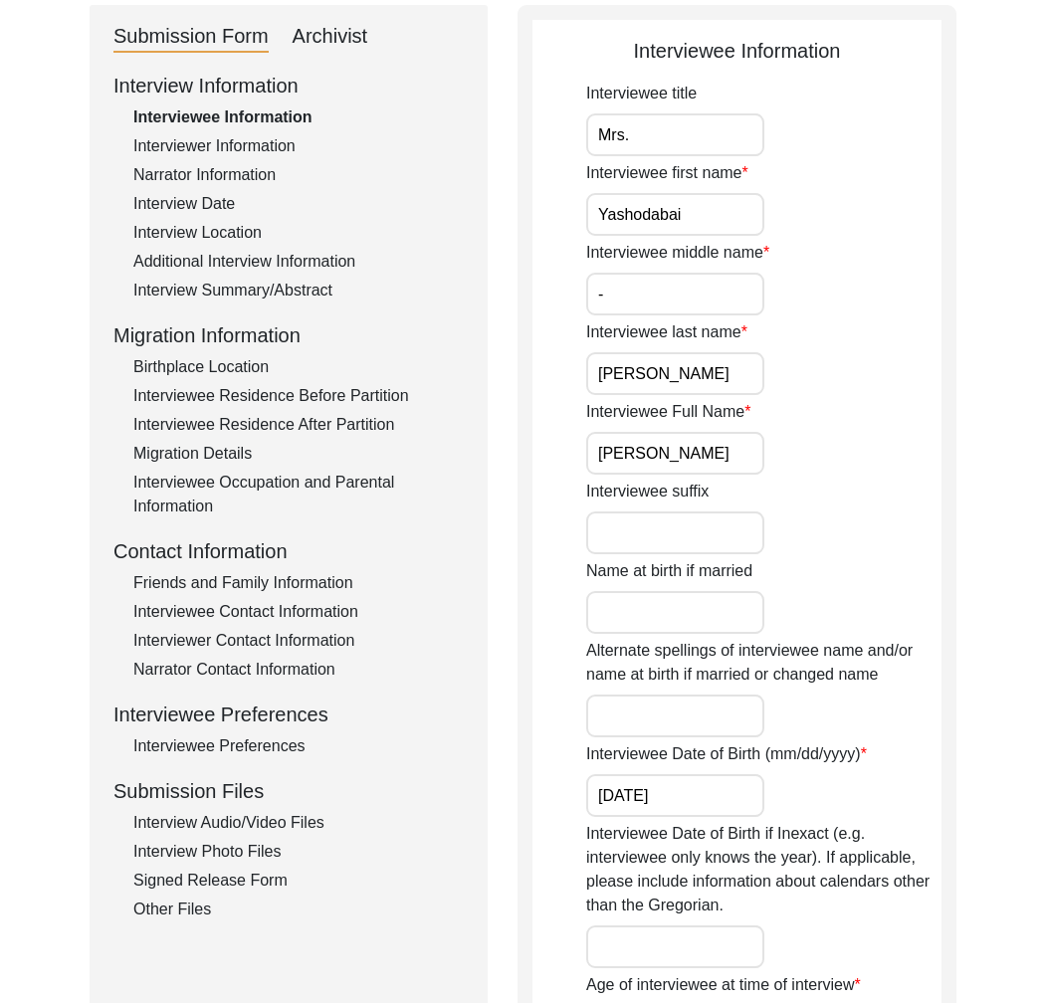
click at [301, 393] on div "Interviewee Residence Before Partition" at bounding box center [298, 396] width 330 height 24
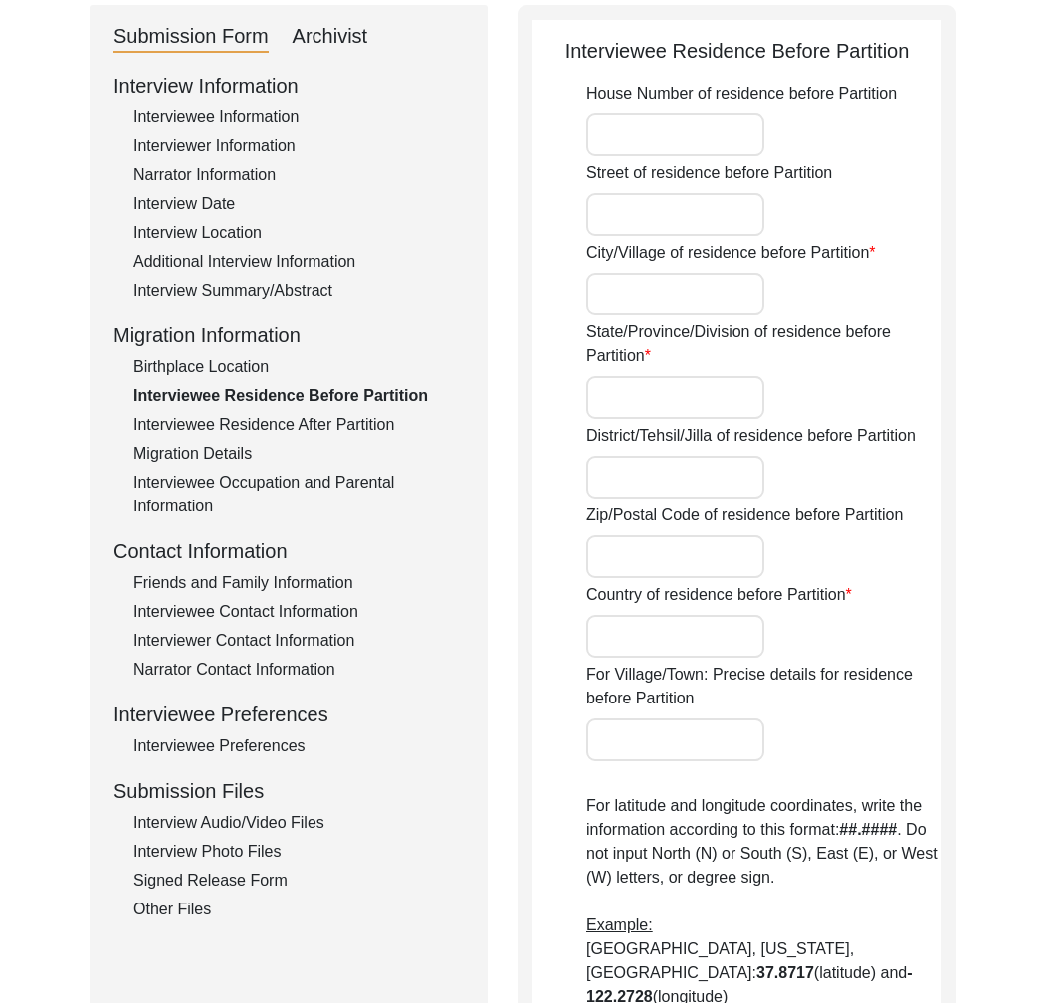
type input "Alandi"
type input "[GEOGRAPHIC_DATA]"
type input "Alandi, [GEOGRAPHIC_DATA], [GEOGRAPHIC_DATA], [GEOGRAPHIC_DATA]"
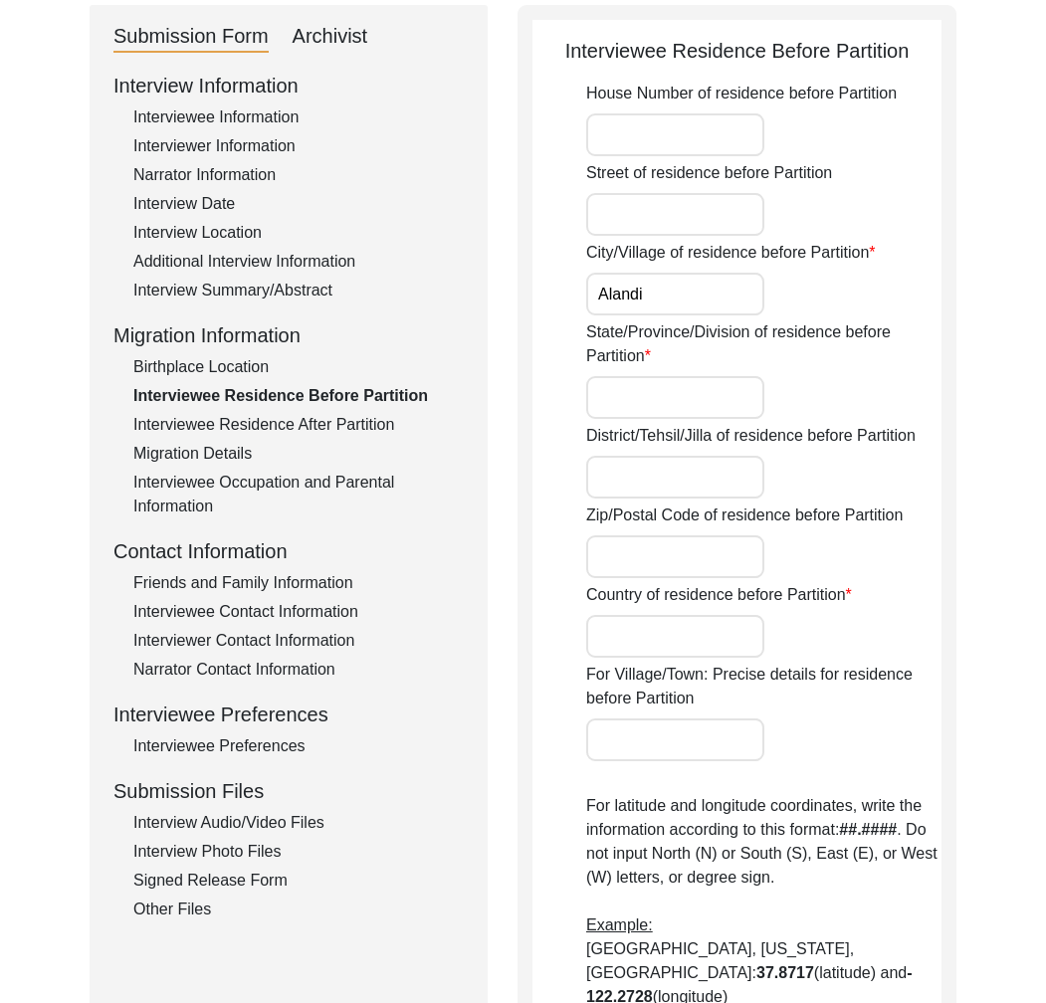
type input "18.1449"
type input "77.2513"
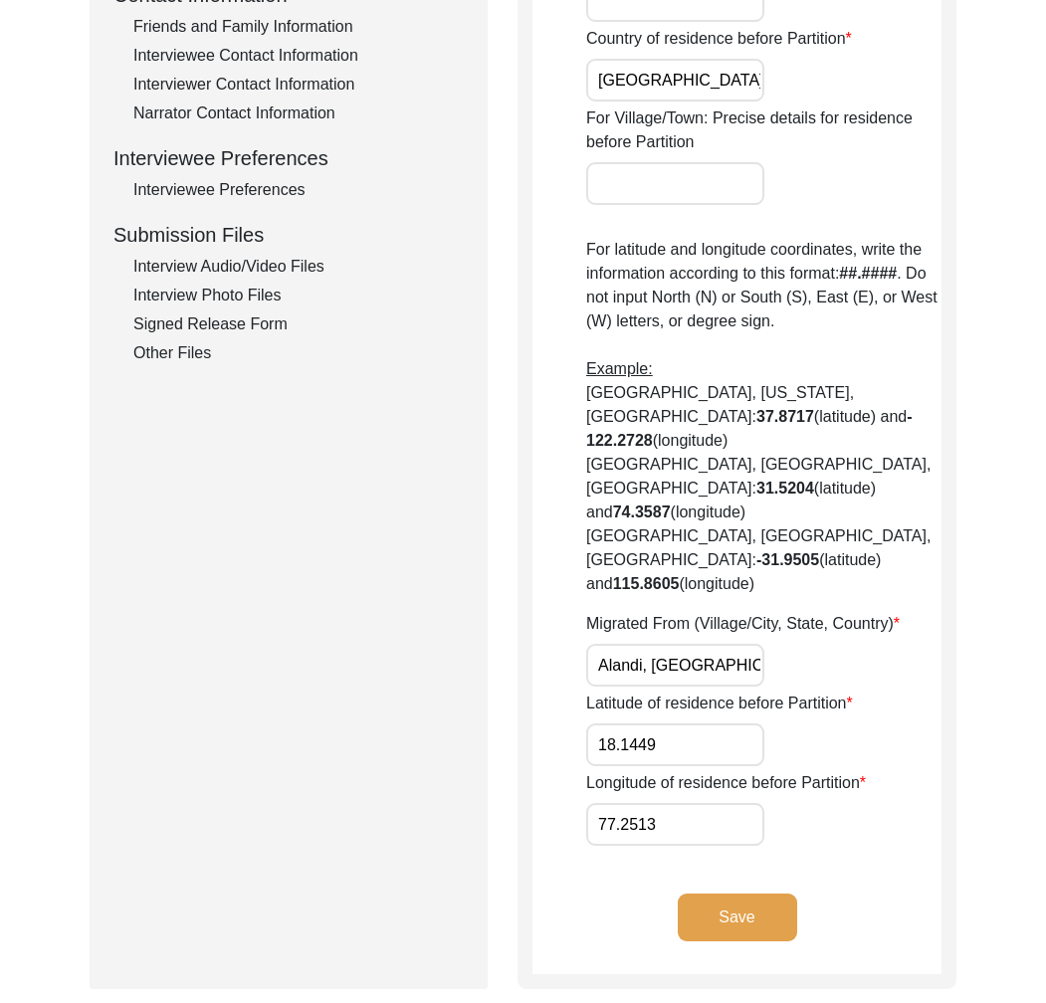
scroll to position [0, 106]
click at [688, 644] on input "Alandi, [GEOGRAPHIC_DATA], [GEOGRAPHIC_DATA], [GEOGRAPHIC_DATA]" at bounding box center [675, 665] width 178 height 43
click at [609, 645] on input "Alandi, [GEOGRAPHIC_DATA], [GEOGRAPHIC_DATA], [GEOGRAPHIC_DATA]" at bounding box center [675, 666] width 178 height 43
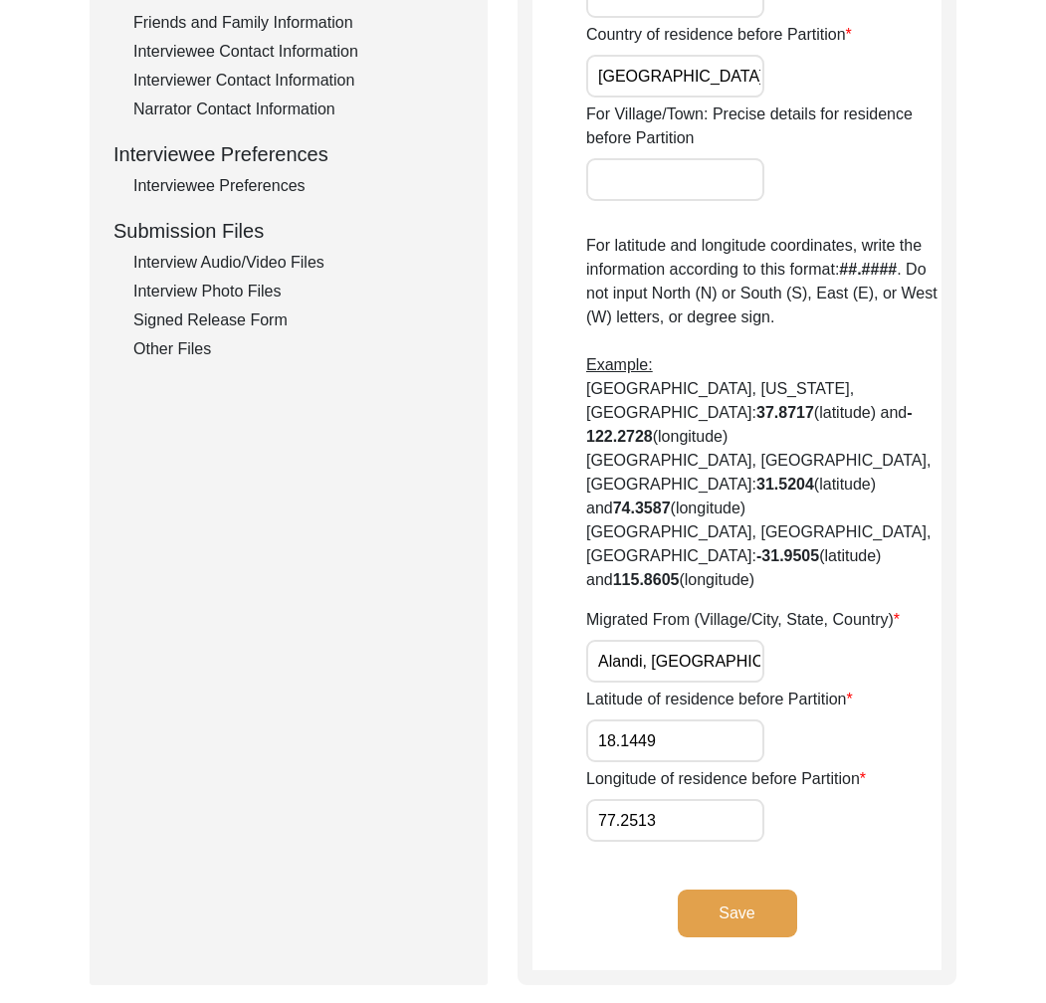
click at [609, 640] on input "Alandi, [GEOGRAPHIC_DATA], [GEOGRAPHIC_DATA], [GEOGRAPHIC_DATA]" at bounding box center [675, 661] width 178 height 43
click at [609, 641] on input "Alandi, [GEOGRAPHIC_DATA], [GEOGRAPHIC_DATA], [GEOGRAPHIC_DATA]" at bounding box center [675, 662] width 178 height 43
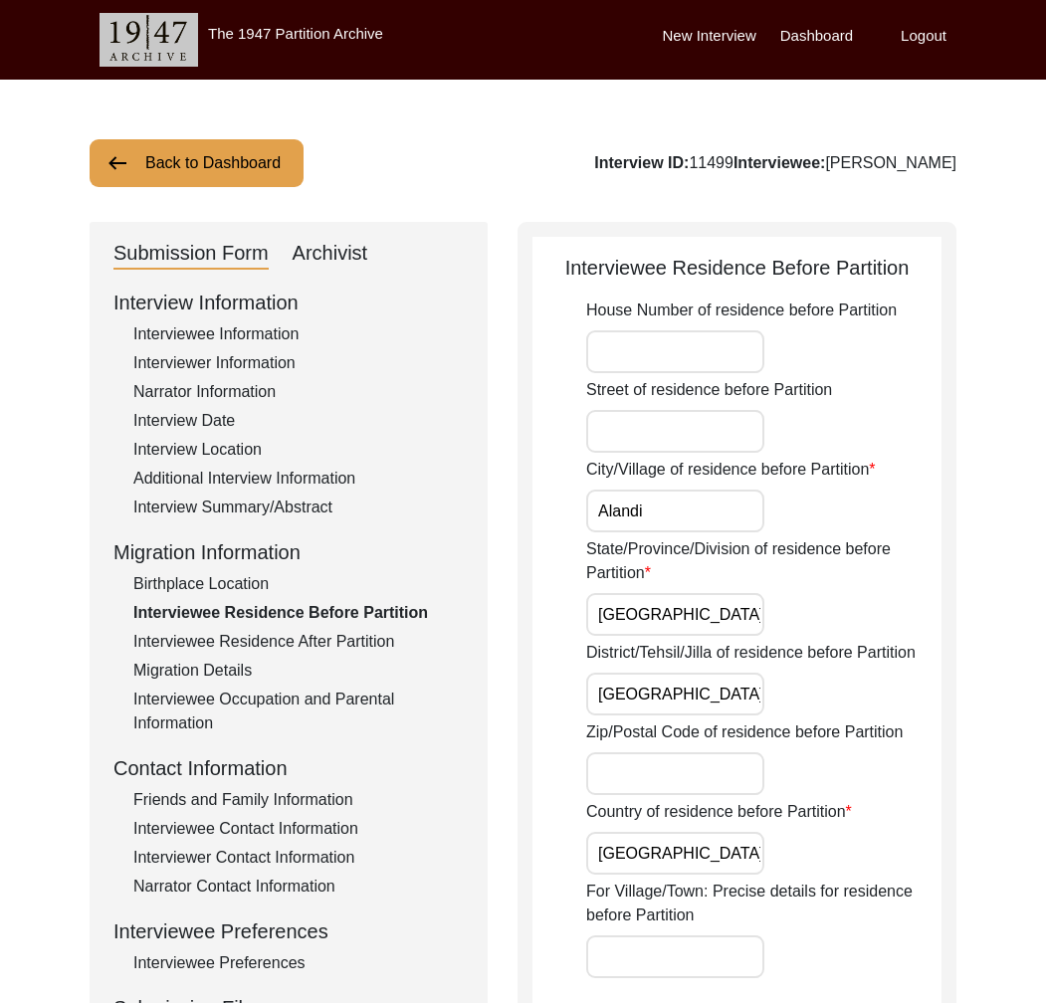
click at [924, 168] on div "Interview ID: 11499 Interviewee: [PERSON_NAME]" at bounding box center [775, 163] width 362 height 24
click at [239, 328] on div "Interviewee Information" at bounding box center [298, 334] width 330 height 24
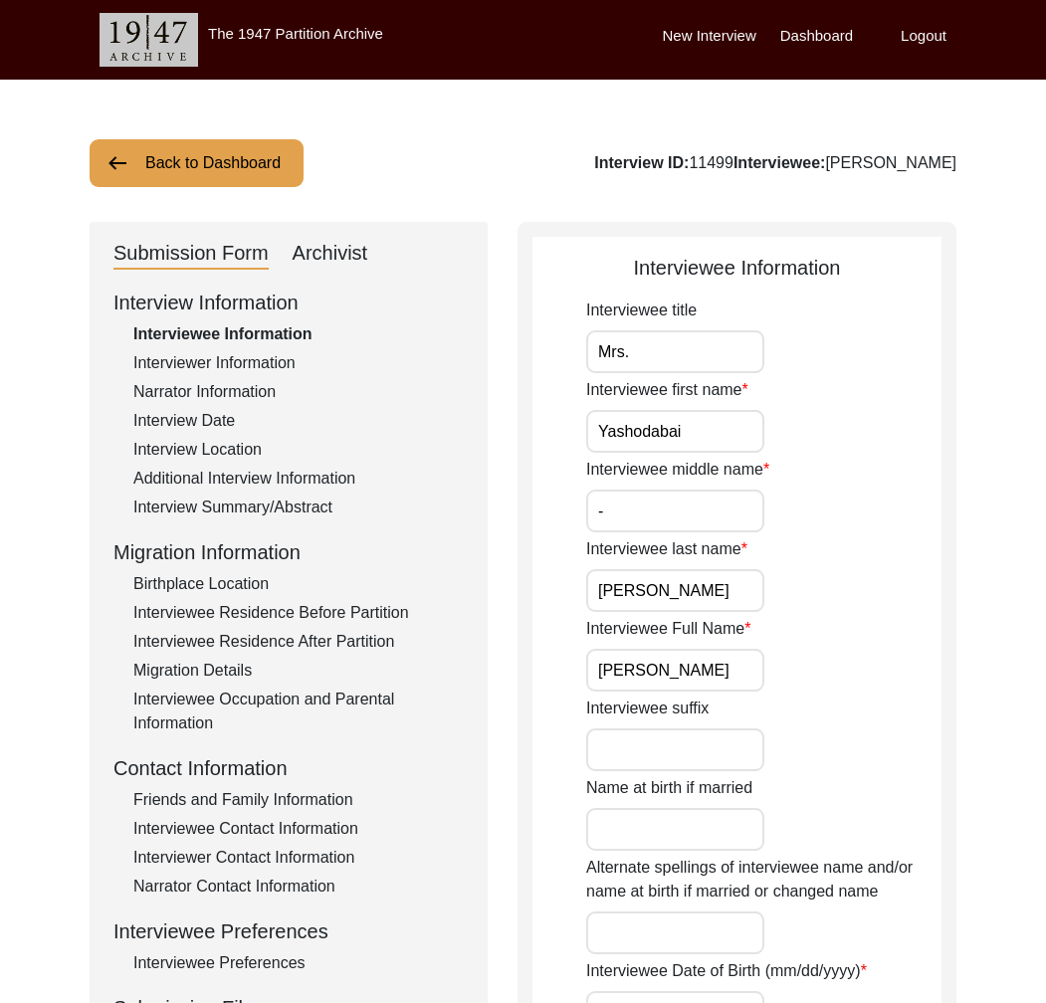
click at [671, 676] on input "[PERSON_NAME]" at bounding box center [675, 670] width 178 height 43
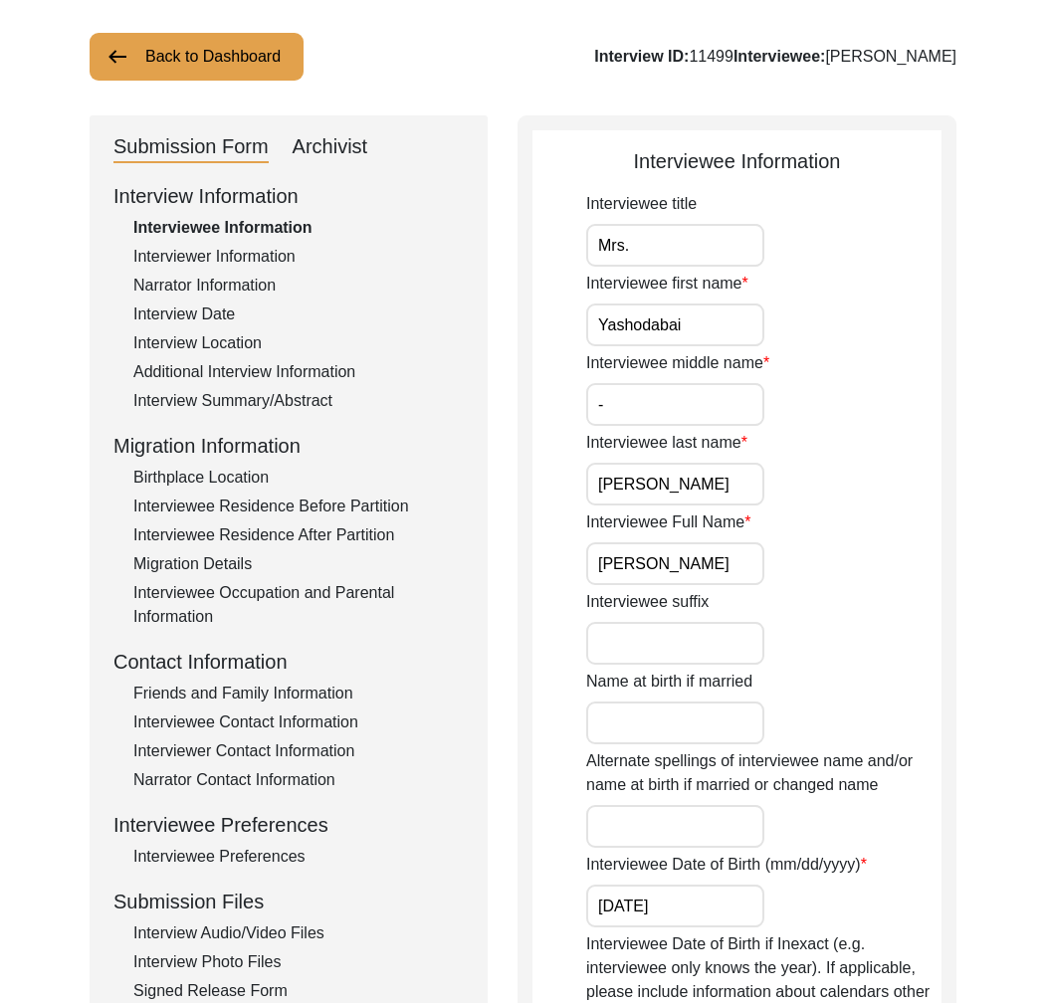
scroll to position [243, 0]
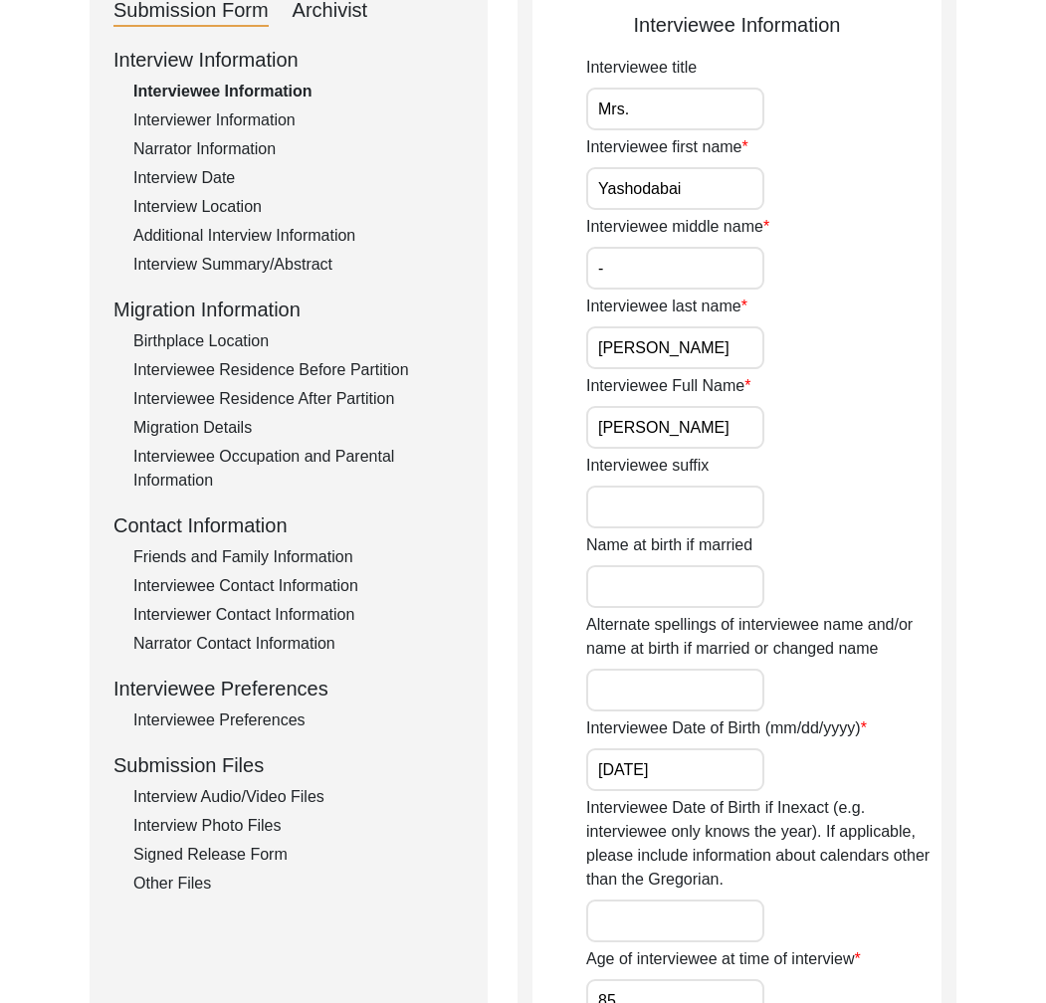
click at [194, 179] on div "Interview Date" at bounding box center [298, 178] width 330 height 24
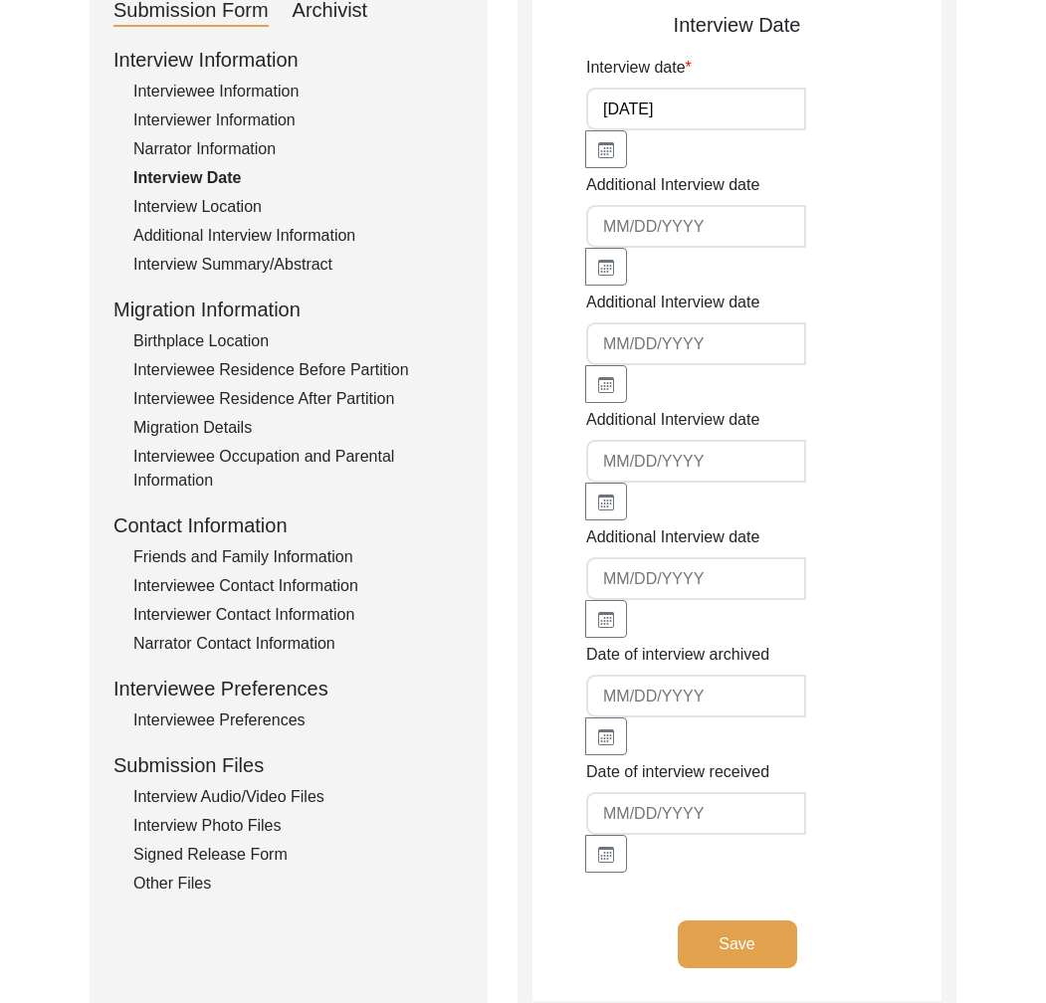
click at [231, 217] on div "Interview Location" at bounding box center [298, 207] width 330 height 24
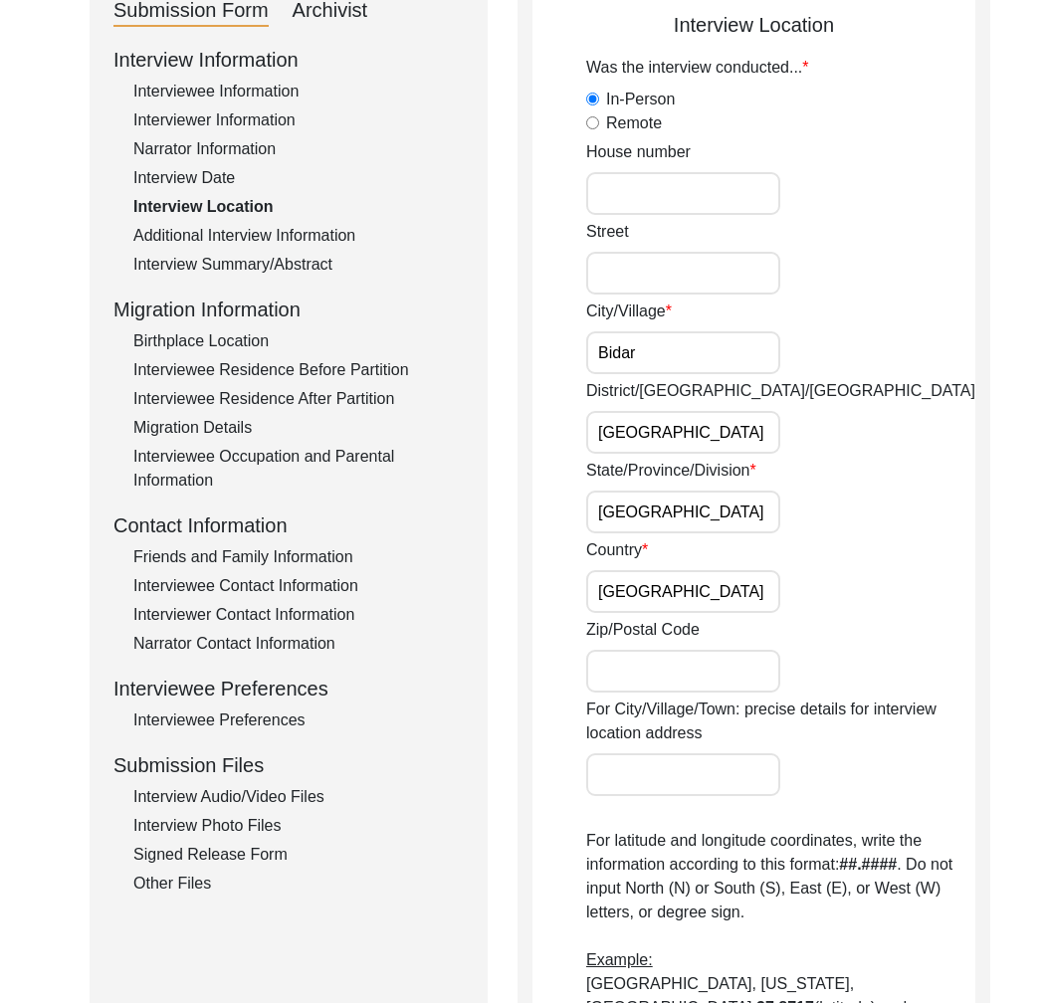
scroll to position [1028, 0]
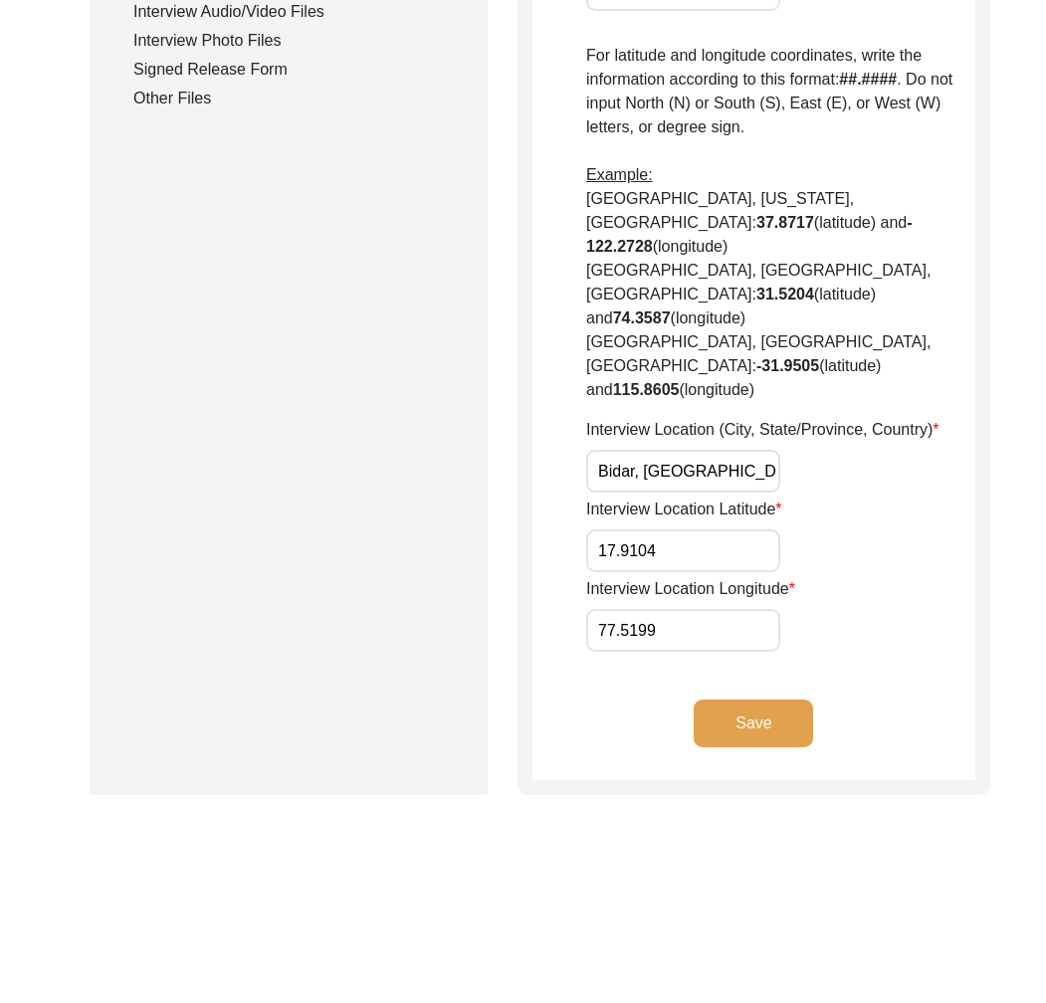
click at [688, 450] on input "Bidar, [GEOGRAPHIC_DATA], [GEOGRAPHIC_DATA], [GEOGRAPHIC_DATA], [GEOGRAPHIC_DAT…" at bounding box center [683, 471] width 194 height 43
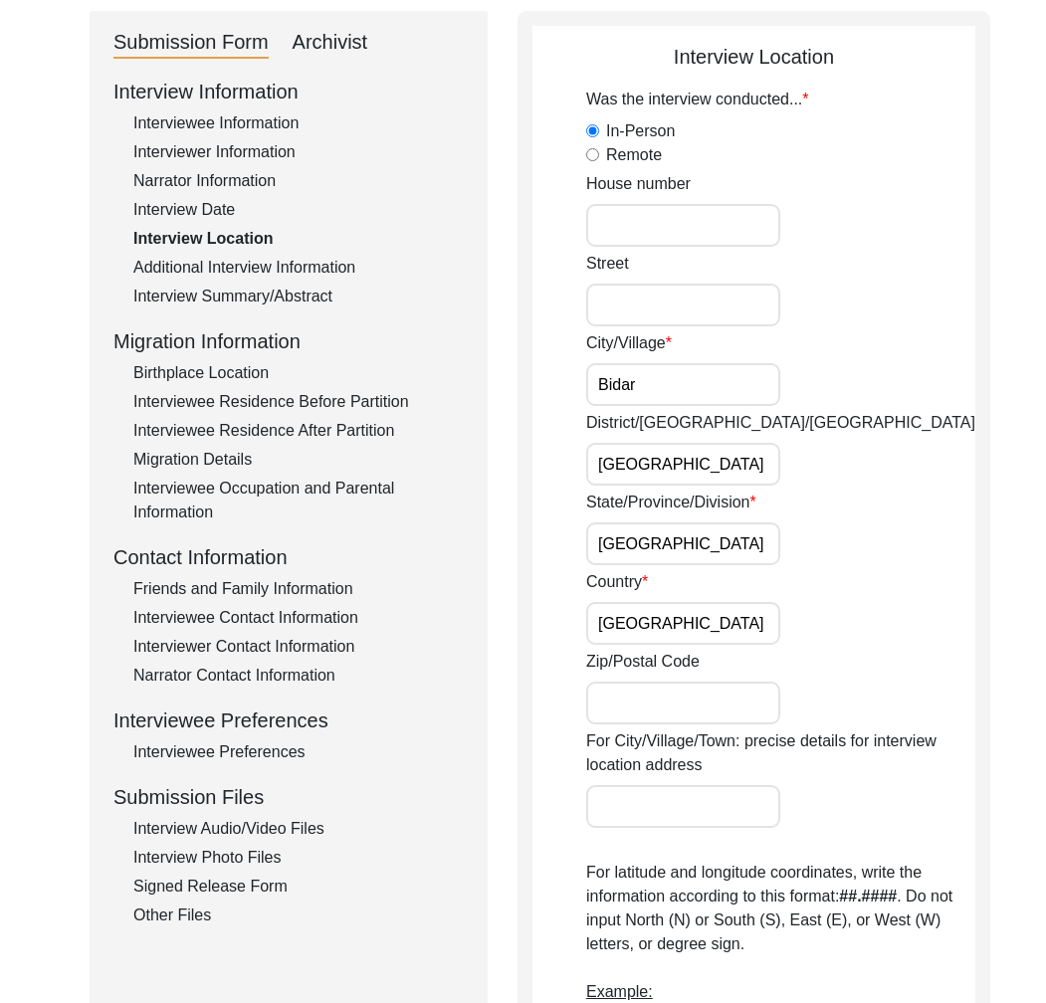
scroll to position [0, 0]
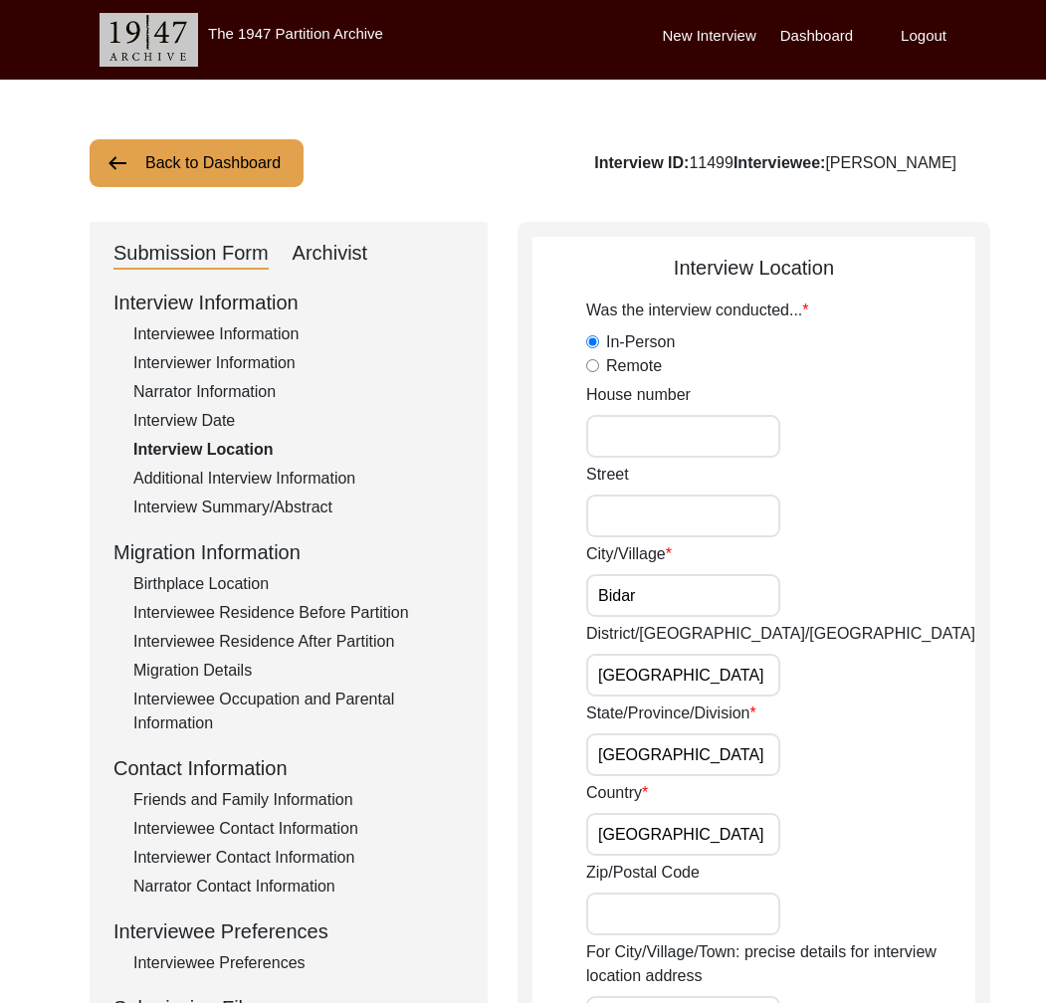
click at [229, 364] on div "Interviewer Information" at bounding box center [298, 363] width 330 height 24
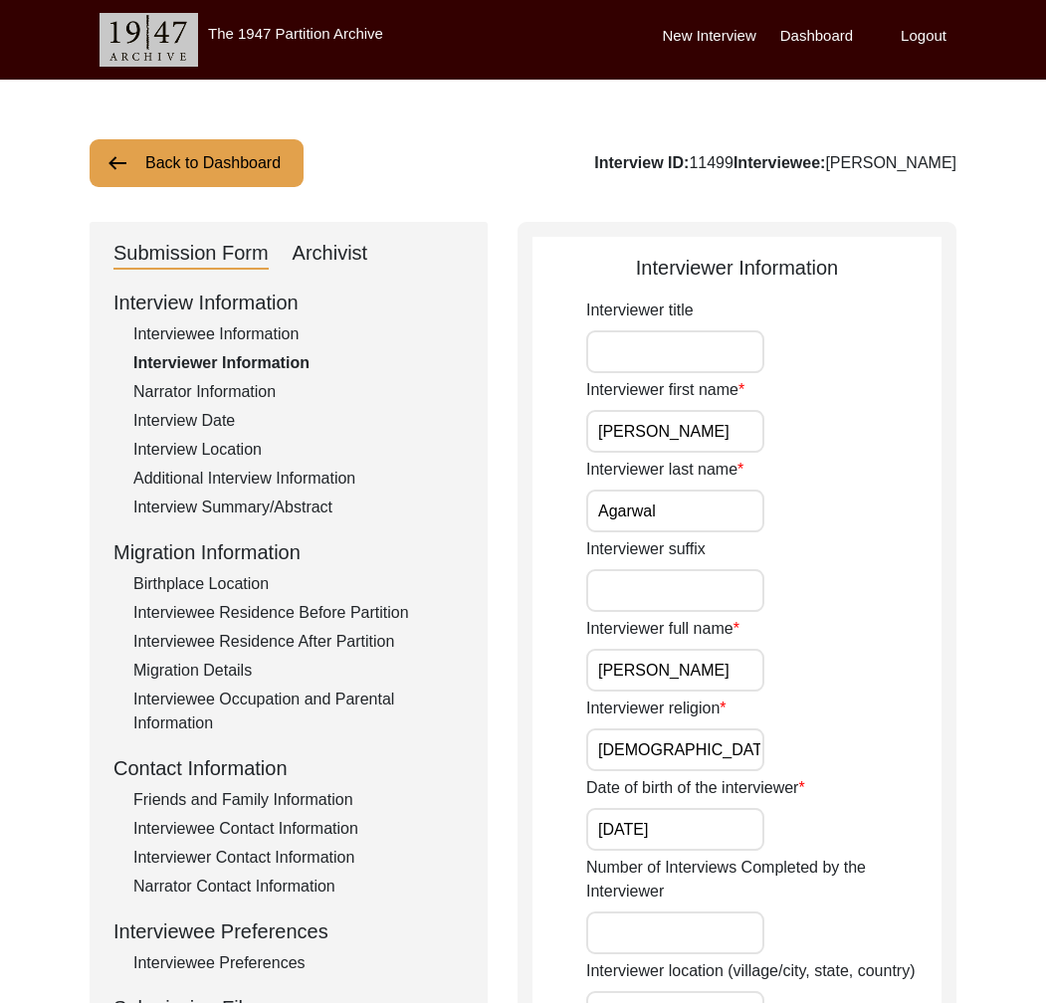
click at [710, 677] on input "[PERSON_NAME]" at bounding box center [675, 670] width 178 height 43
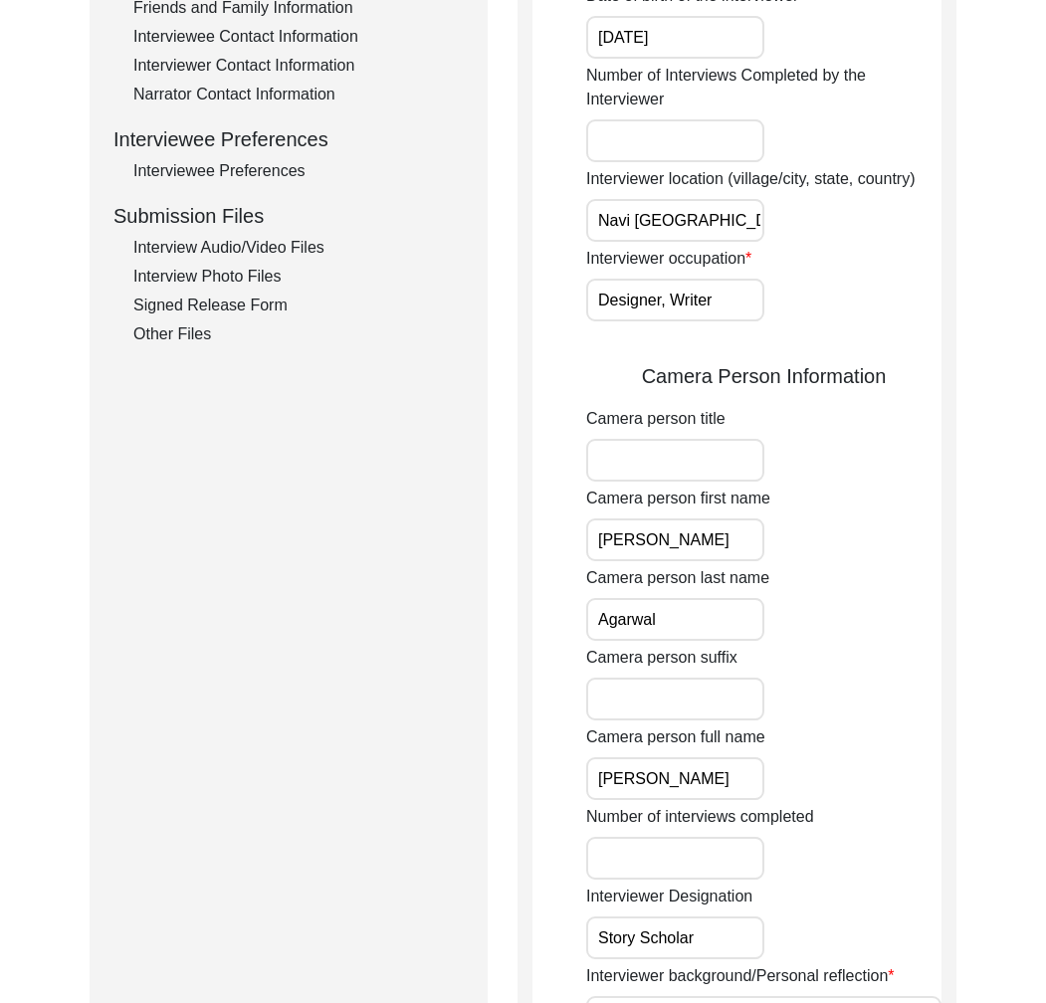
scroll to position [178, 0]
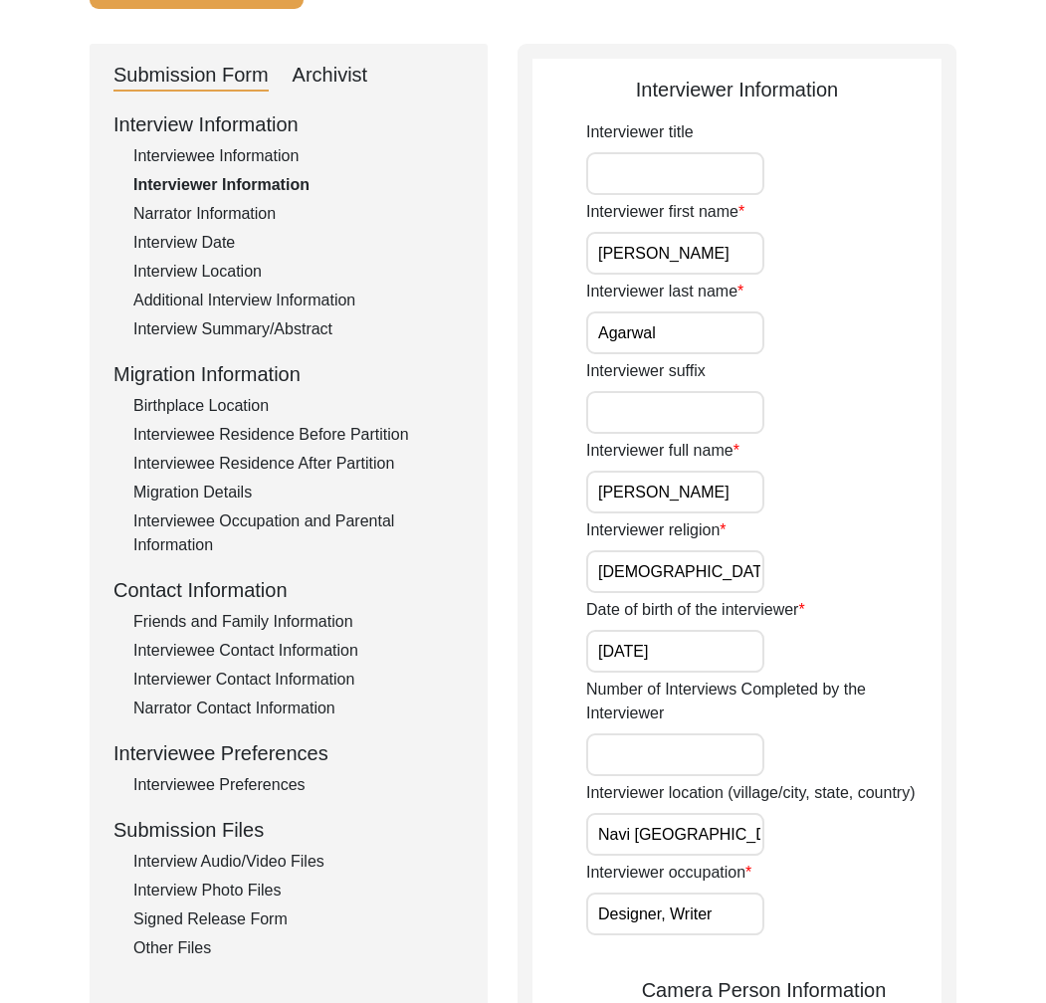
click at [249, 858] on div "Interview Audio/Video Files" at bounding box center [298, 862] width 330 height 24
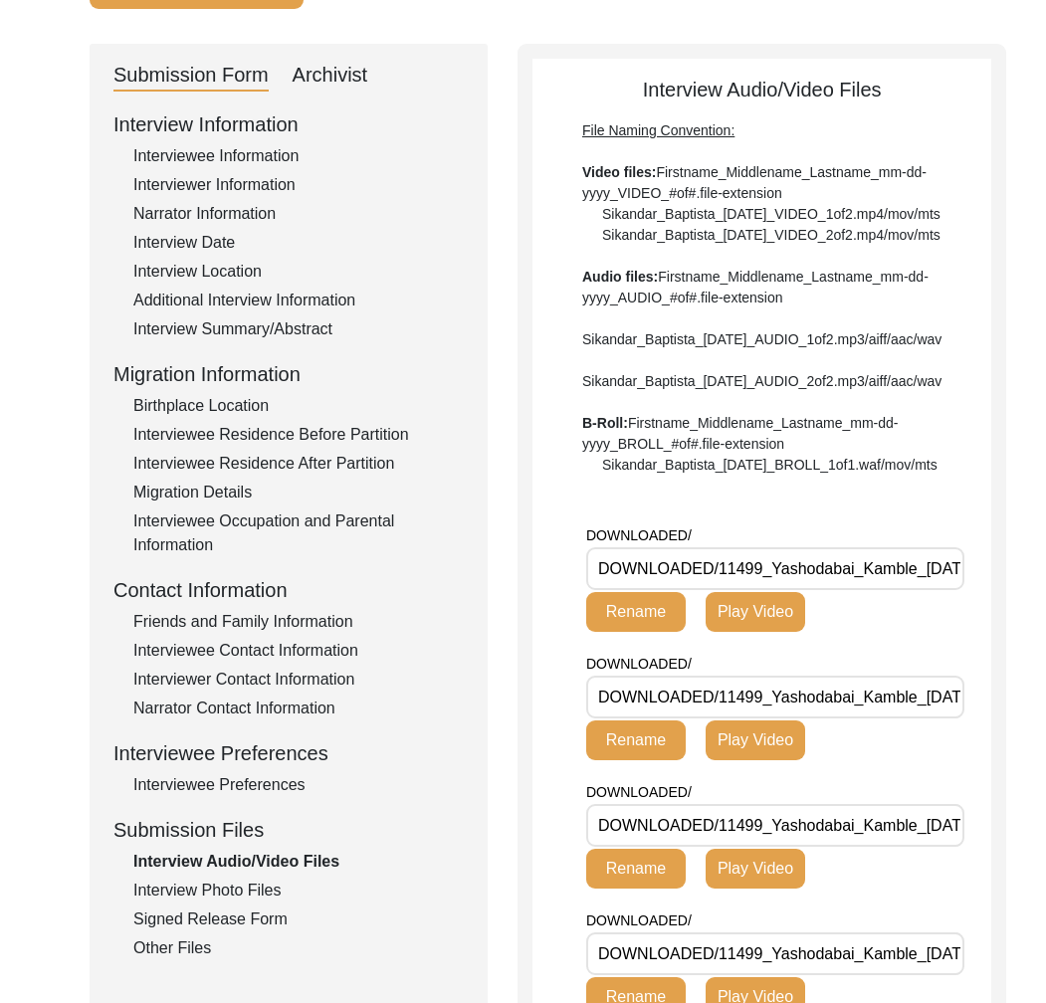
drag, startPoint x: 915, startPoint y: 629, endPoint x: 719, endPoint y: 634, distance: 196.1
click at [719, 590] on input "DOWNLOADED/11499_Yashodabai_Kamble_[DATE]_BROLL_1of1.MP4" at bounding box center [775, 568] width 378 height 43
